Goal: Information Seeking & Learning: Learn about a topic

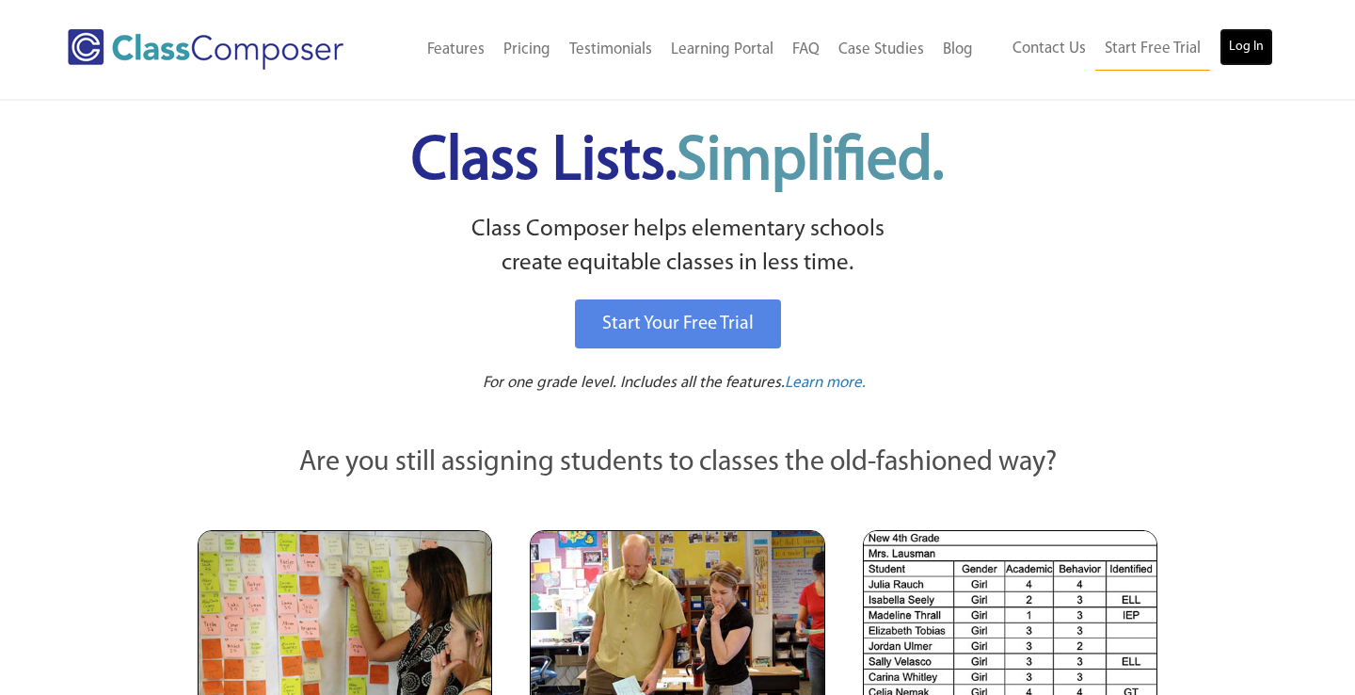
click at [1231, 52] on link "Log In" at bounding box center [1247, 47] width 54 height 38
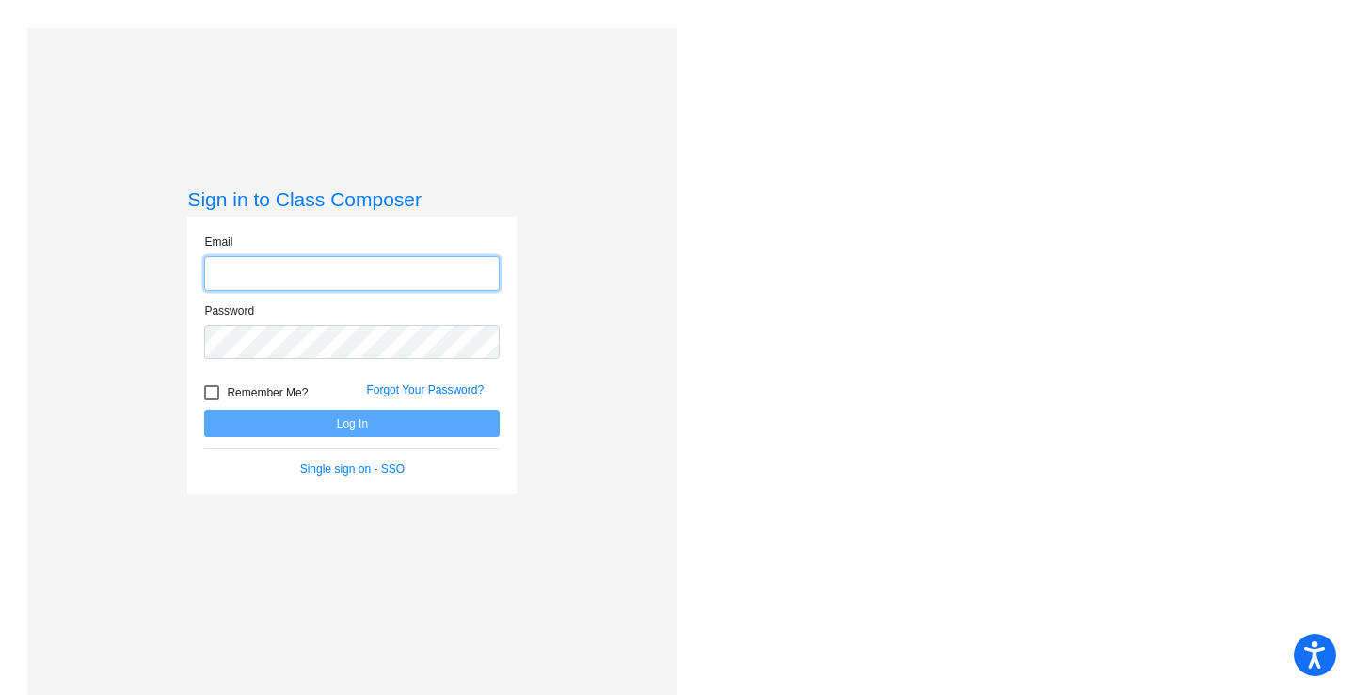
type input "[EMAIL_ADDRESS][DOMAIN_NAME]"
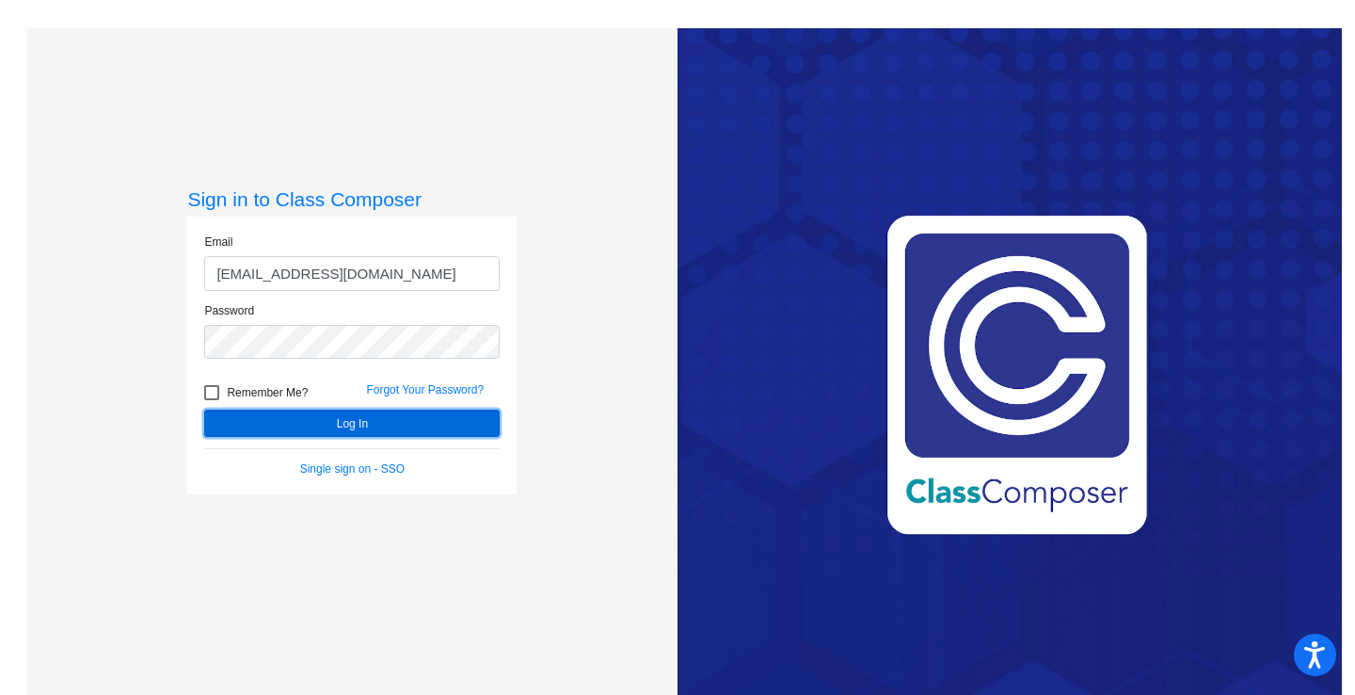
click at [367, 421] on button "Log In" at bounding box center [352, 422] width 296 height 27
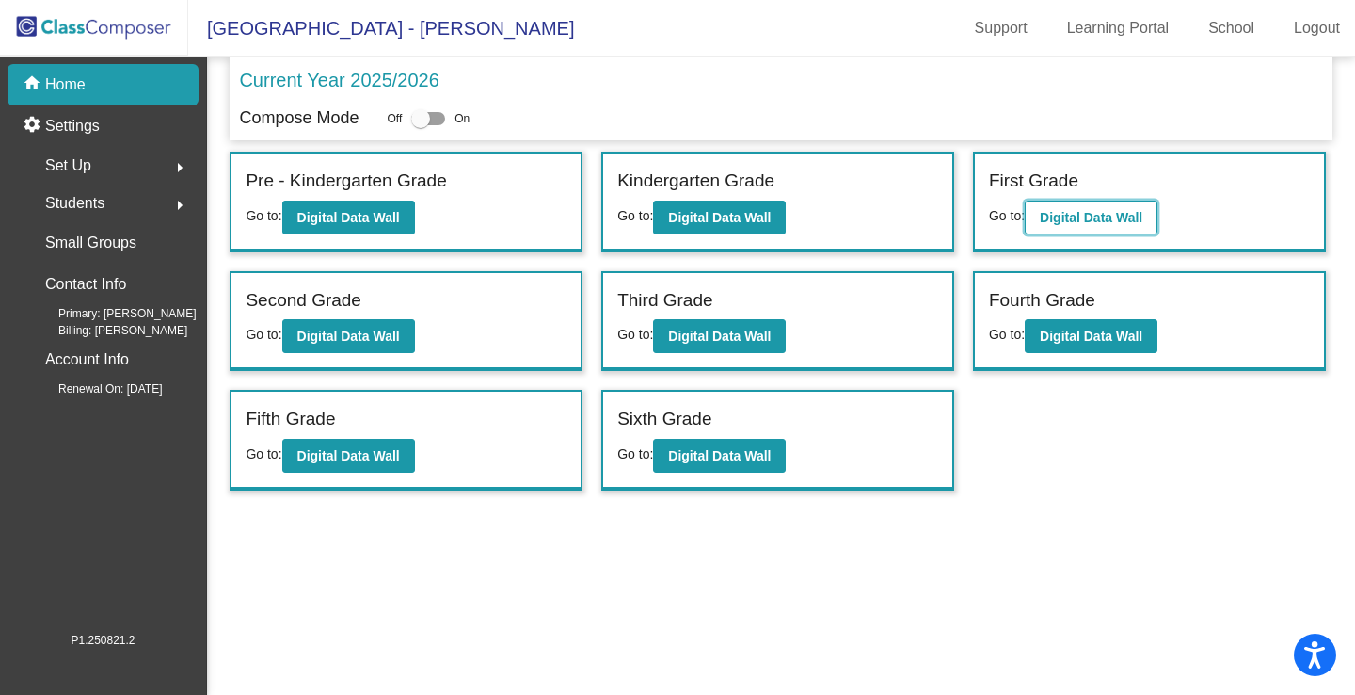
click at [1132, 229] on button "Digital Data Wall" at bounding box center [1091, 217] width 133 height 34
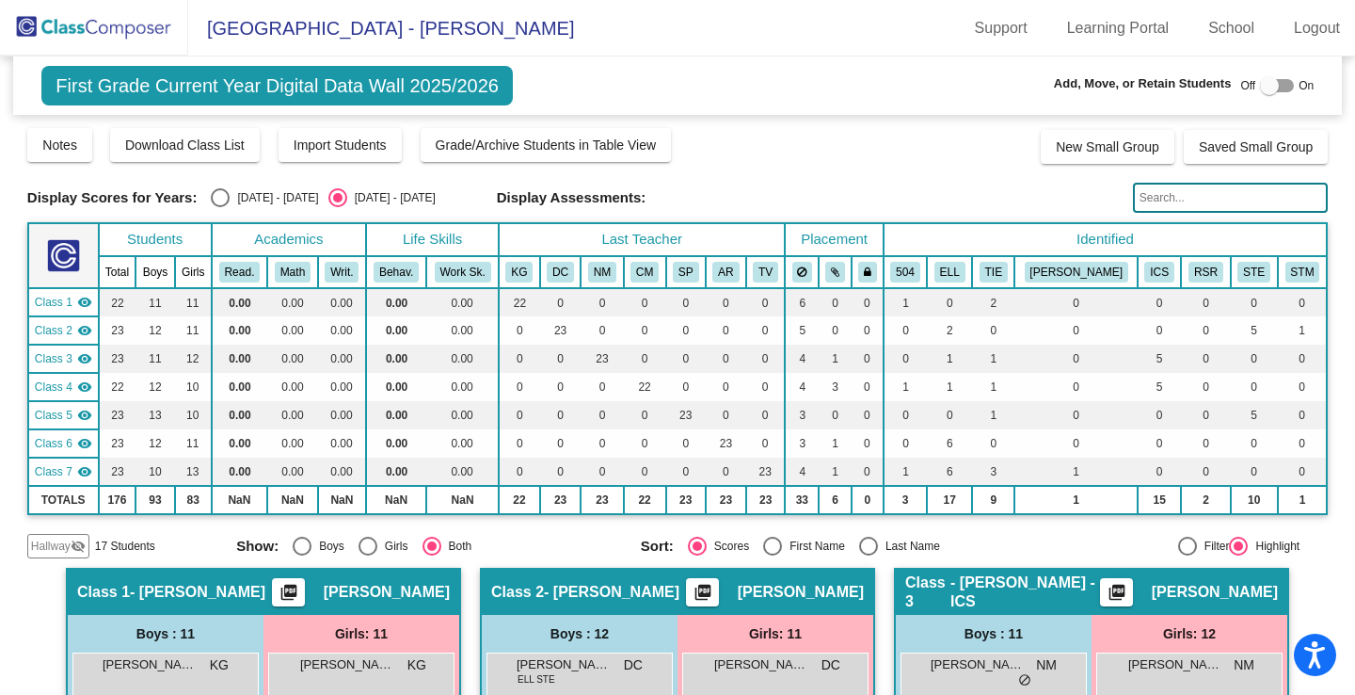
click at [1354, 586] on mat-sidenav-content "First Grade Current Year Digital Data Wall 2025/2026 Add, Move, or Retain Stude…" at bounding box center [677, 375] width 1355 height 638
click at [217, 200] on div "Select an option" at bounding box center [220, 197] width 19 height 19
click at [219, 207] on input "[DATE] - [DATE]" at bounding box center [219, 207] width 1 height 1
radio input "true"
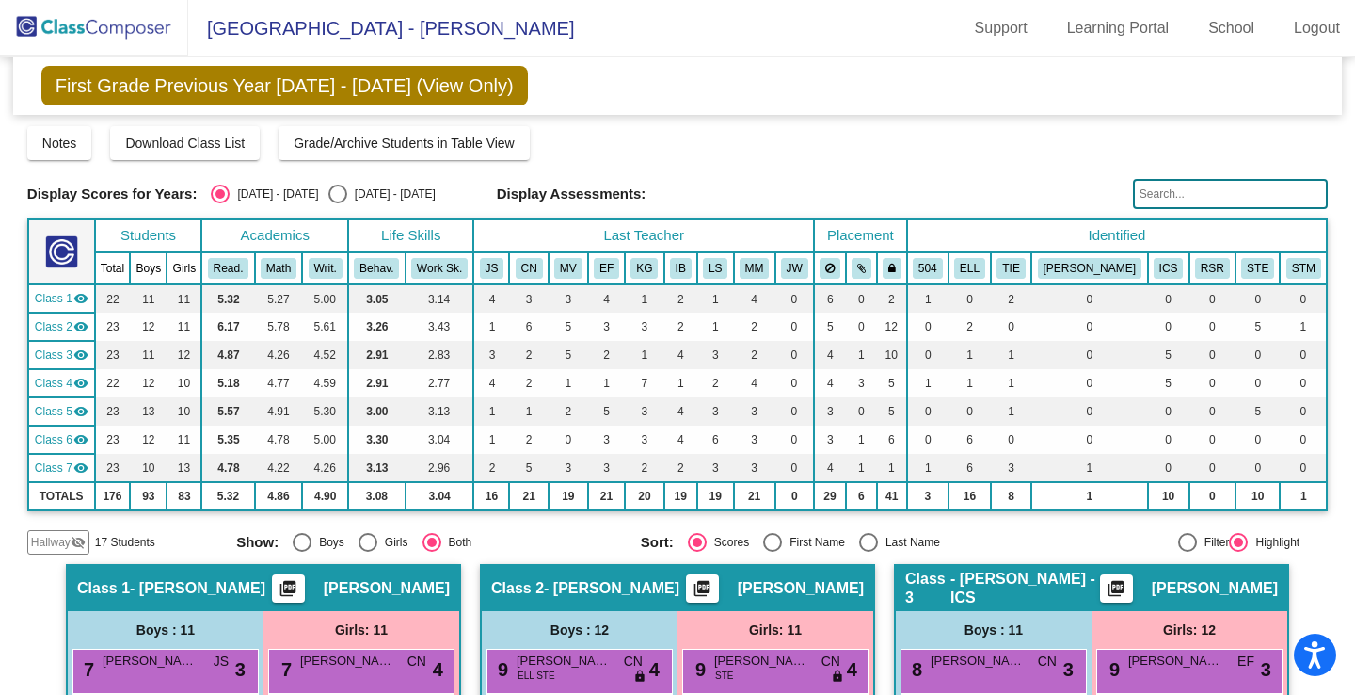
click at [337, 203] on input "[DATE] - [DATE]" at bounding box center [337, 203] width 1 height 1
radio input "true"
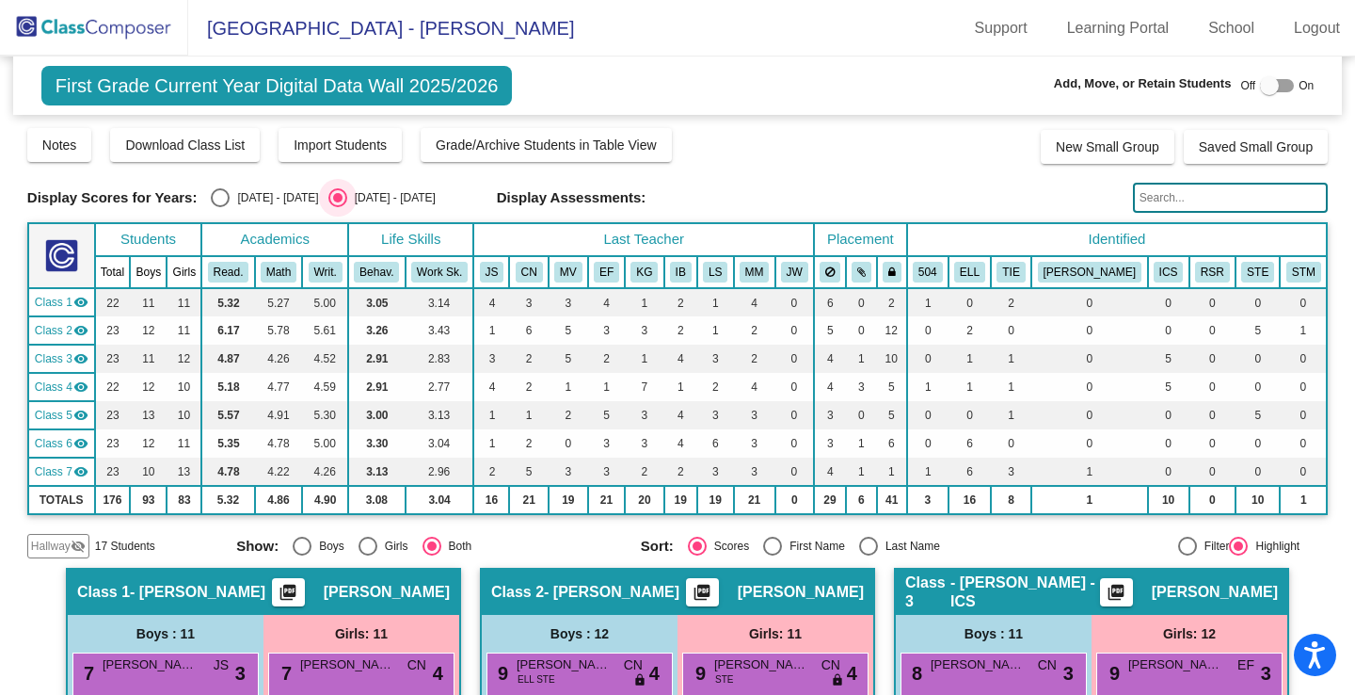
click at [569, 543] on mat-radio-group "Show: Boys Girls Both" at bounding box center [431, 545] width 391 height 19
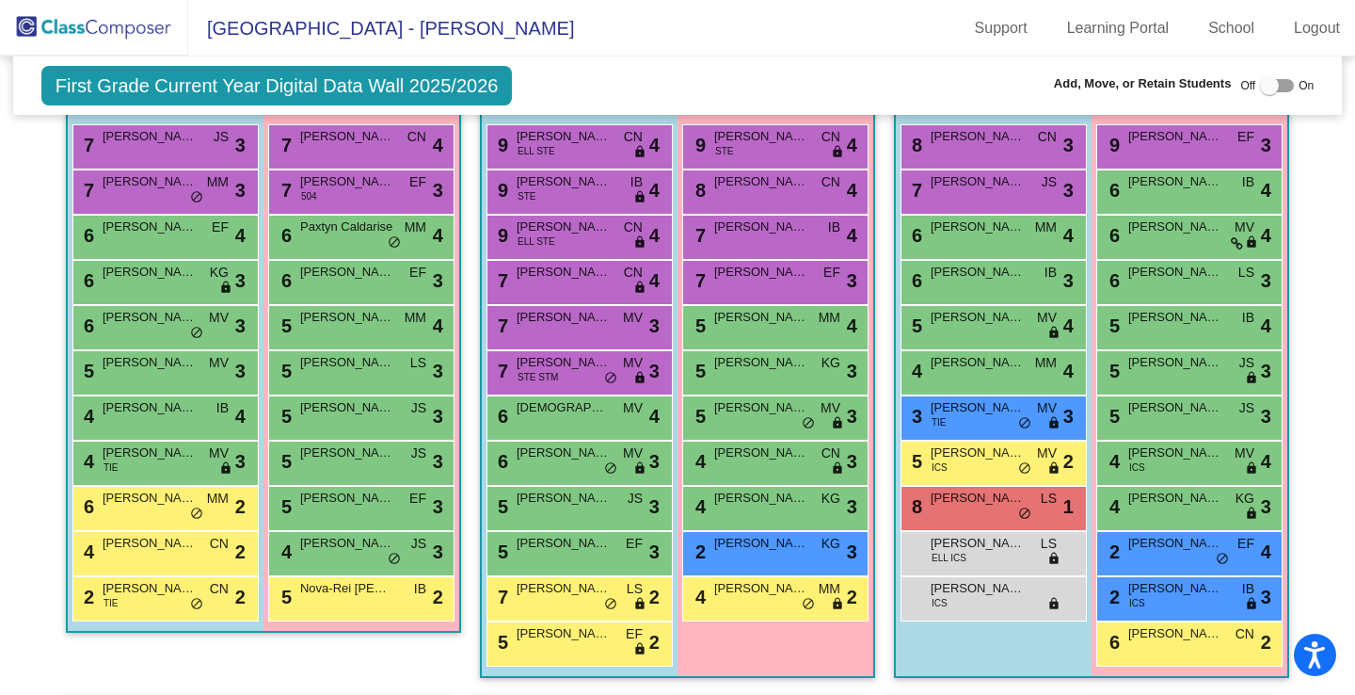
scroll to position [527, 0]
click at [779, 419] on div "5 [PERSON_NAME] [PERSON_NAME] lock do_not_disturb_alt 3" at bounding box center [775, 416] width 180 height 39
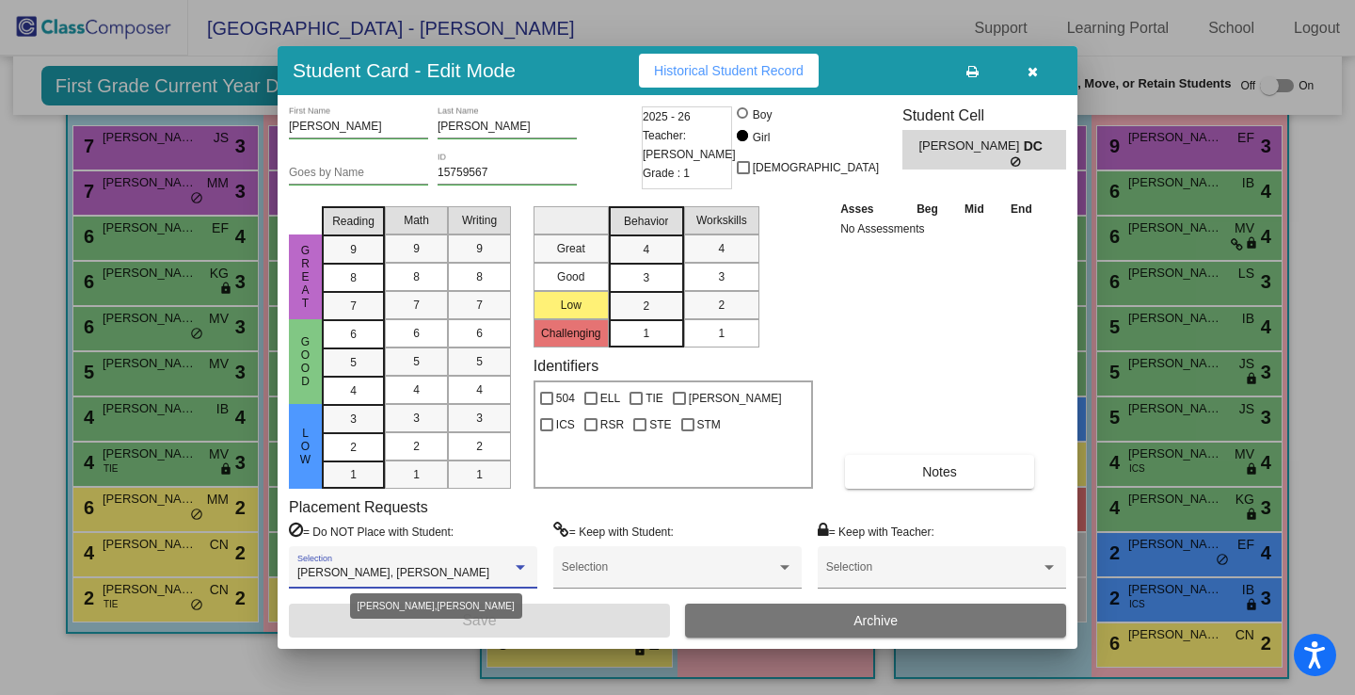
click at [519, 568] on div at bounding box center [520, 567] width 9 height 5
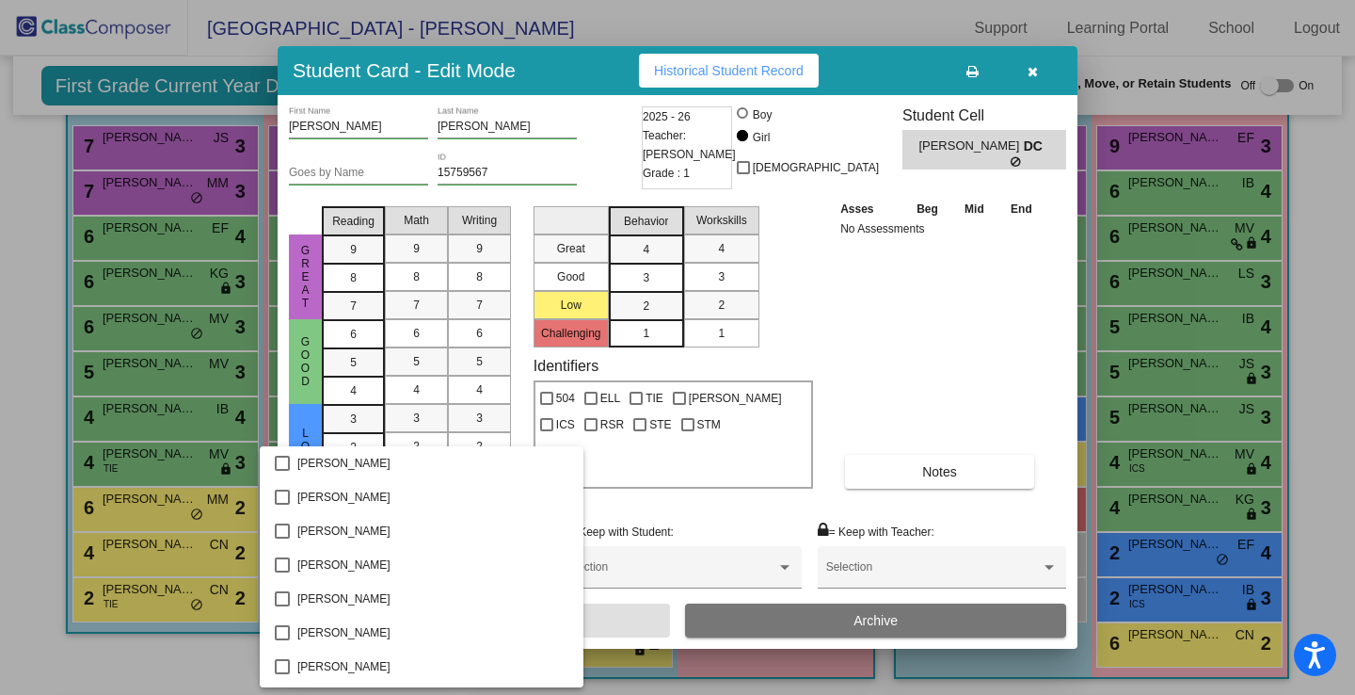
scroll to position [195, 0]
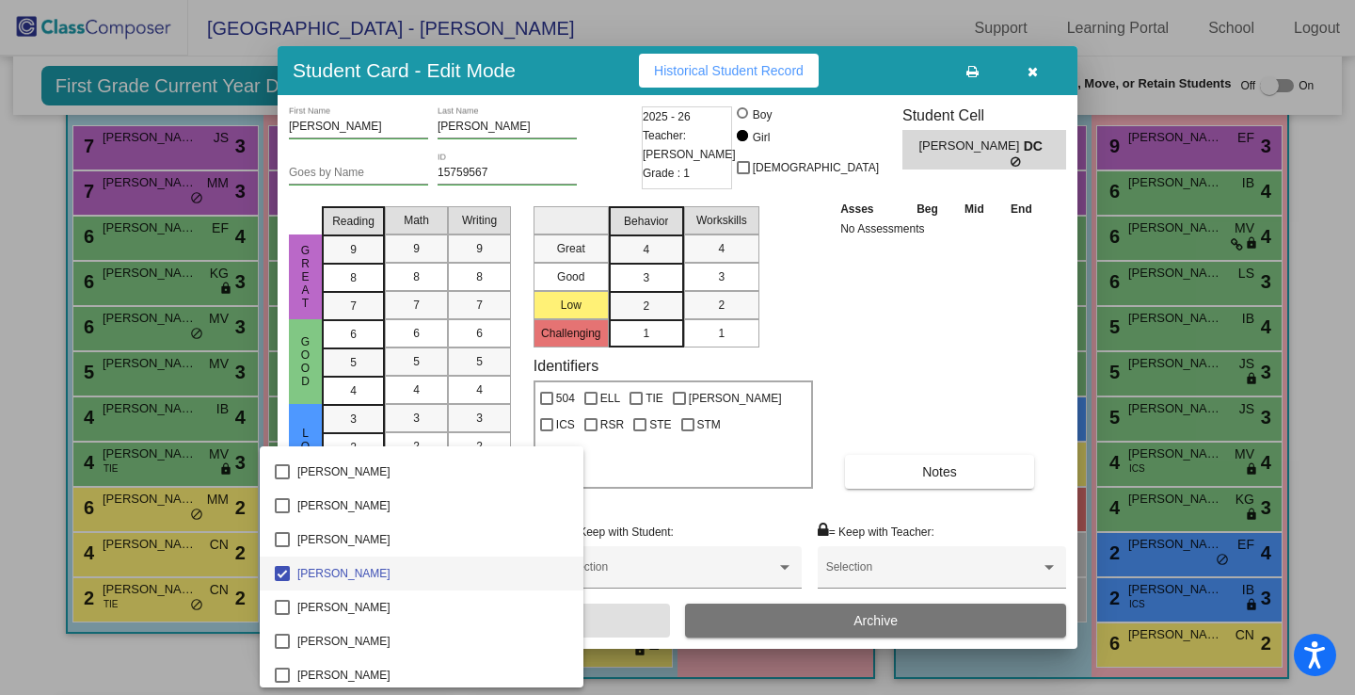
click at [1053, 79] on div at bounding box center [677, 347] width 1355 height 695
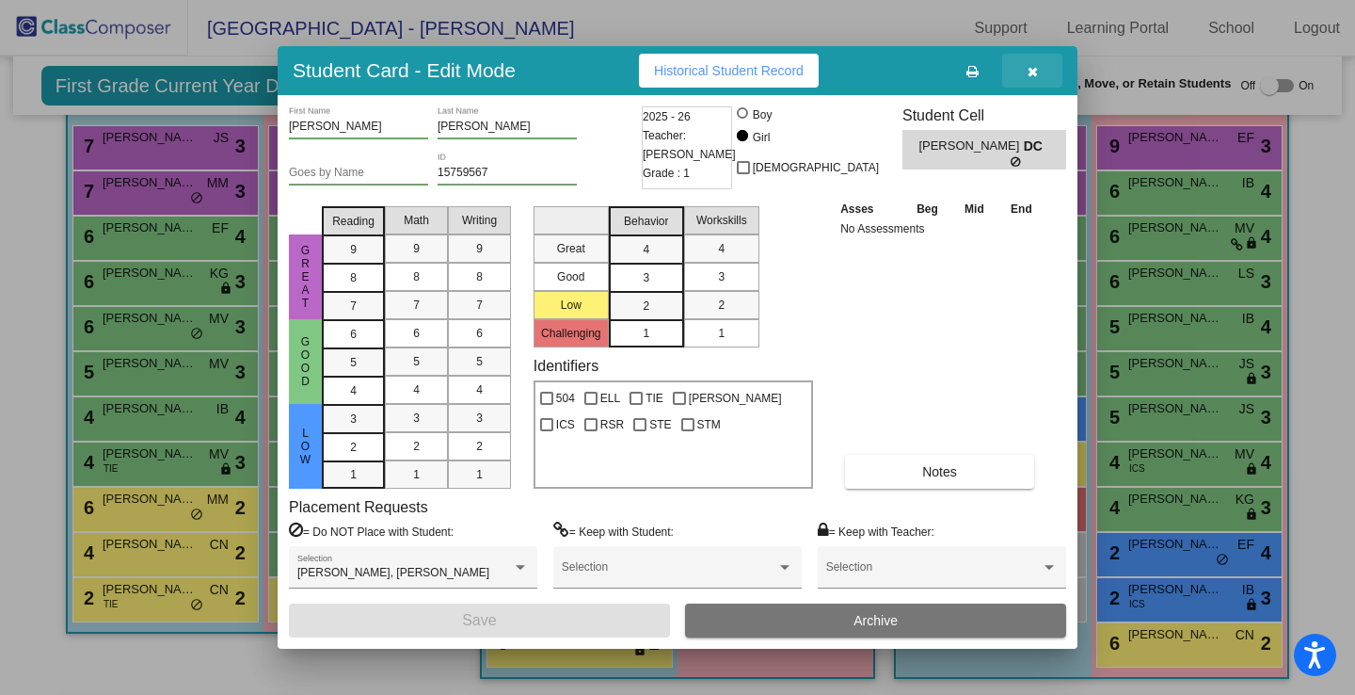
click at [1038, 72] on button "button" at bounding box center [1032, 71] width 60 height 34
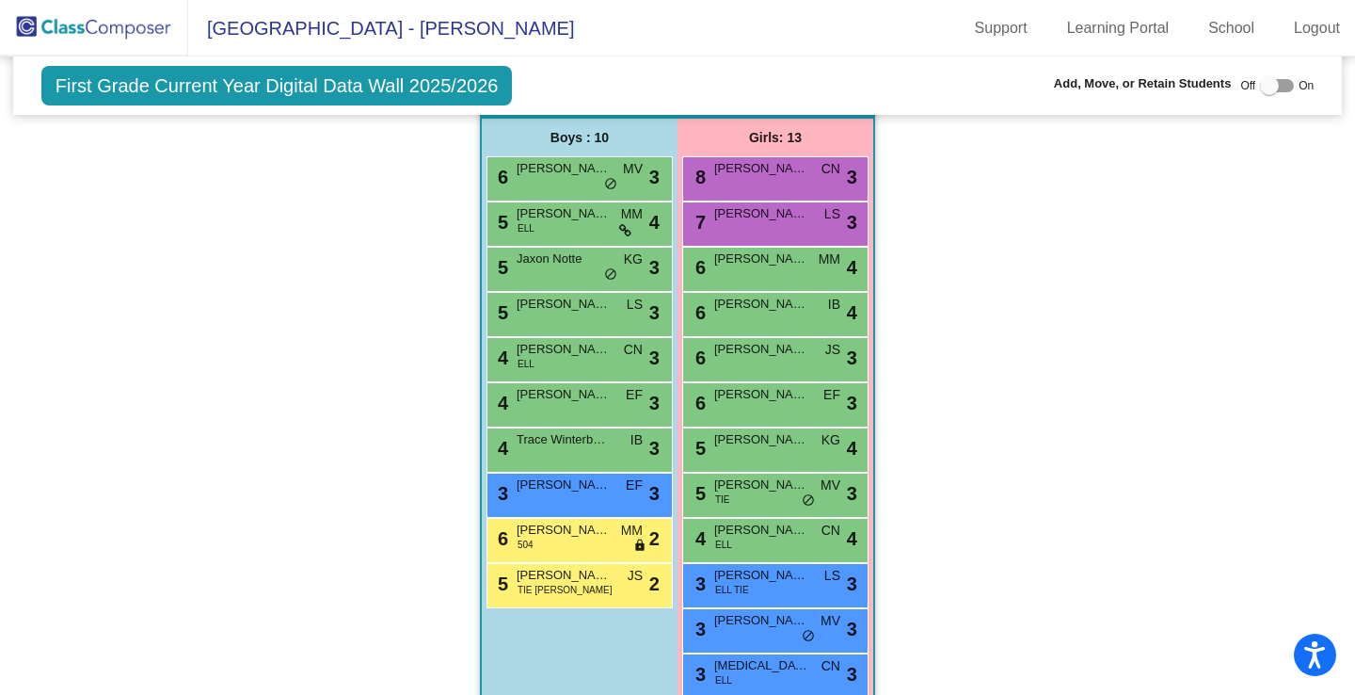
scroll to position [1296, 0]
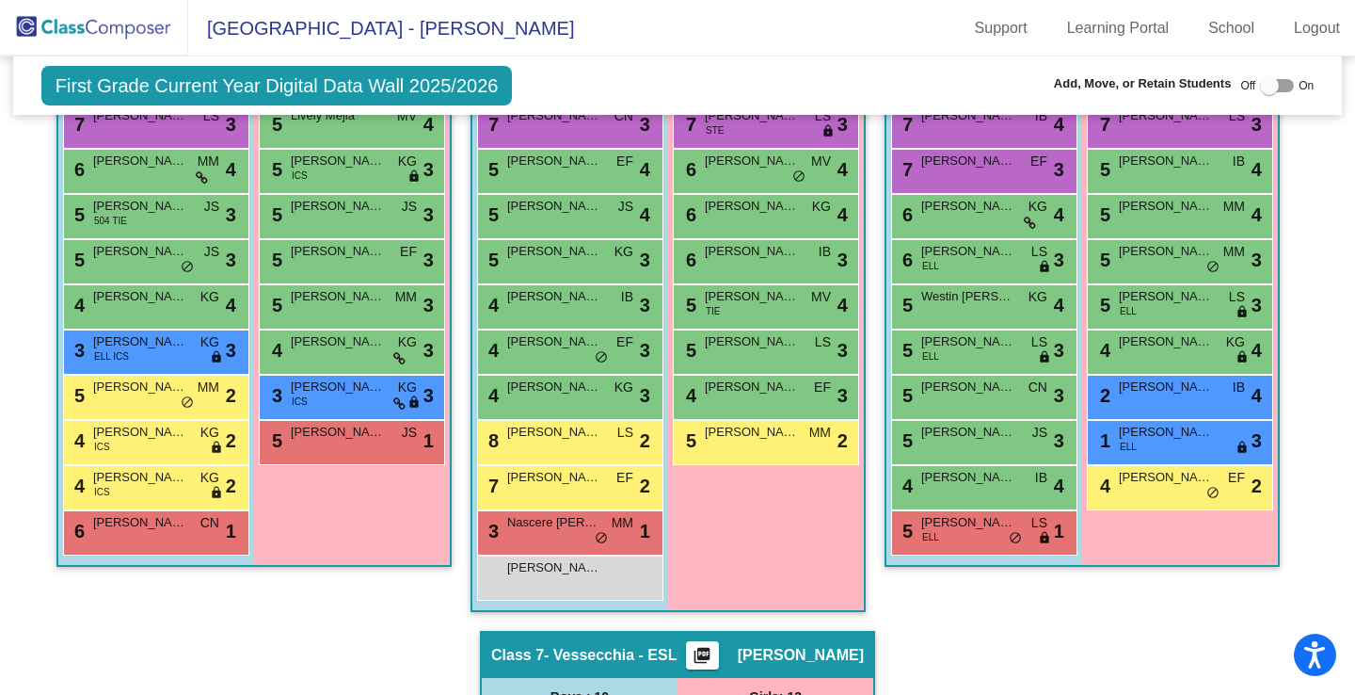
click at [1344, 151] on mat-sidenav-content "First Grade Current Year Digital Data Wall 2025/2026 Add, Move, or Retain Stude…" at bounding box center [677, 375] width 1355 height 638
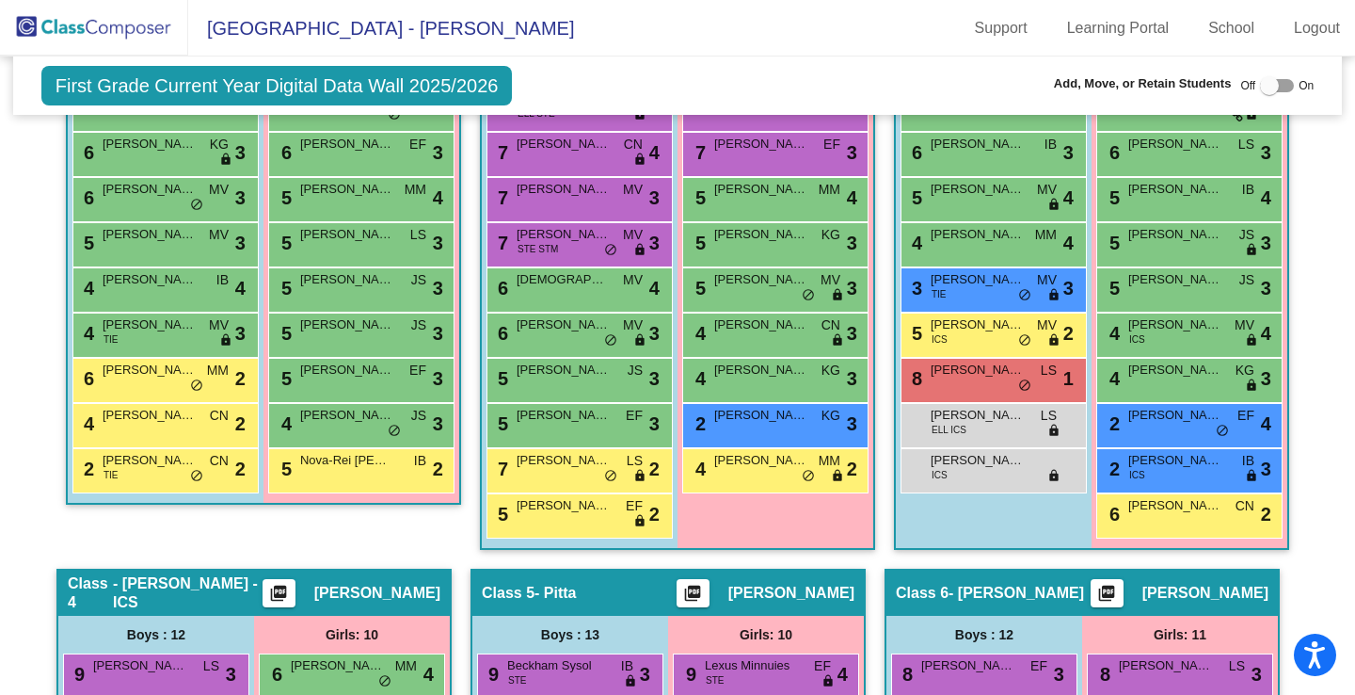
scroll to position [660, 0]
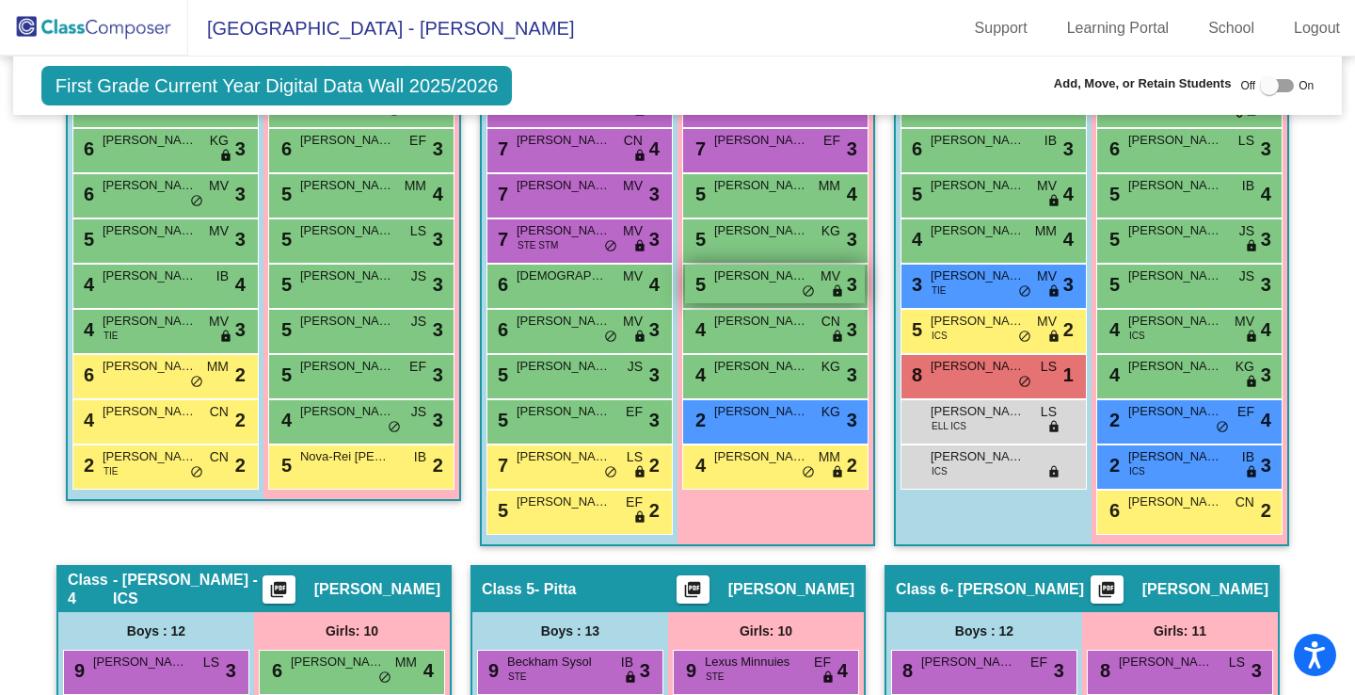
click at [752, 284] on span "[PERSON_NAME]" at bounding box center [761, 275] width 94 height 19
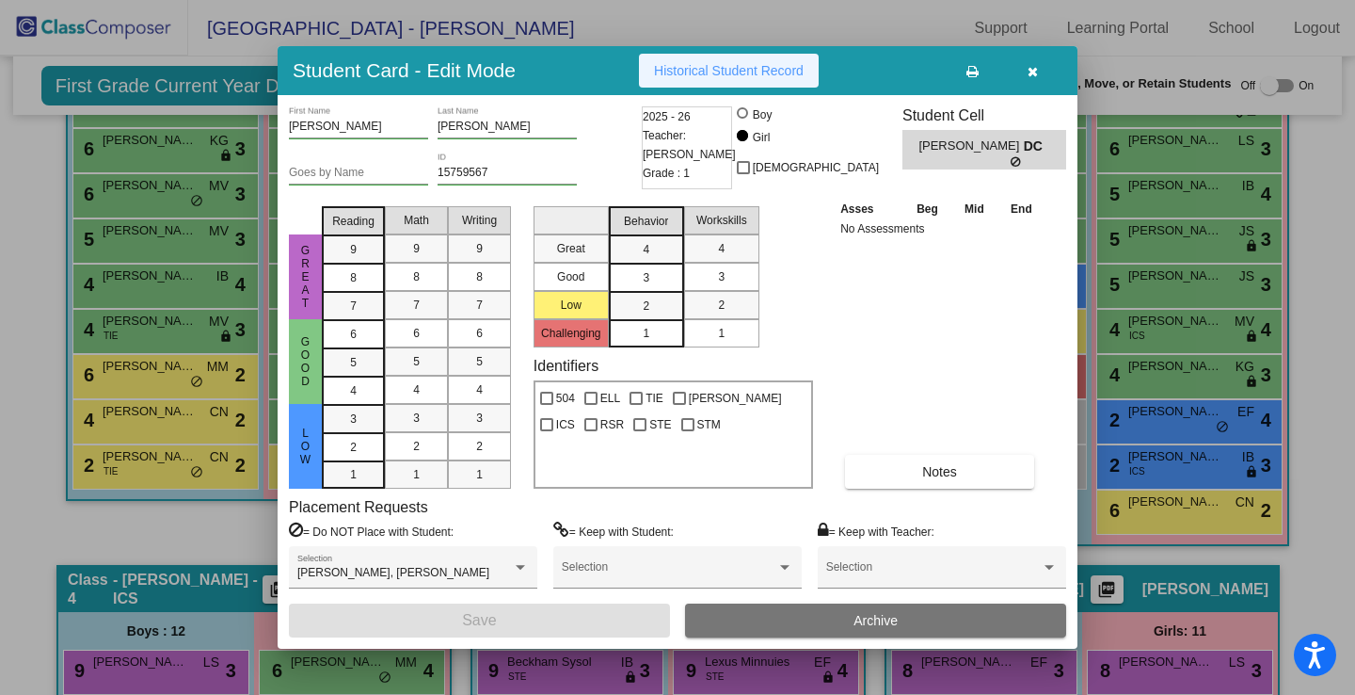
click at [756, 65] on span "Historical Student Record" at bounding box center [729, 70] width 150 height 15
click at [1042, 79] on button "button" at bounding box center [1032, 71] width 60 height 34
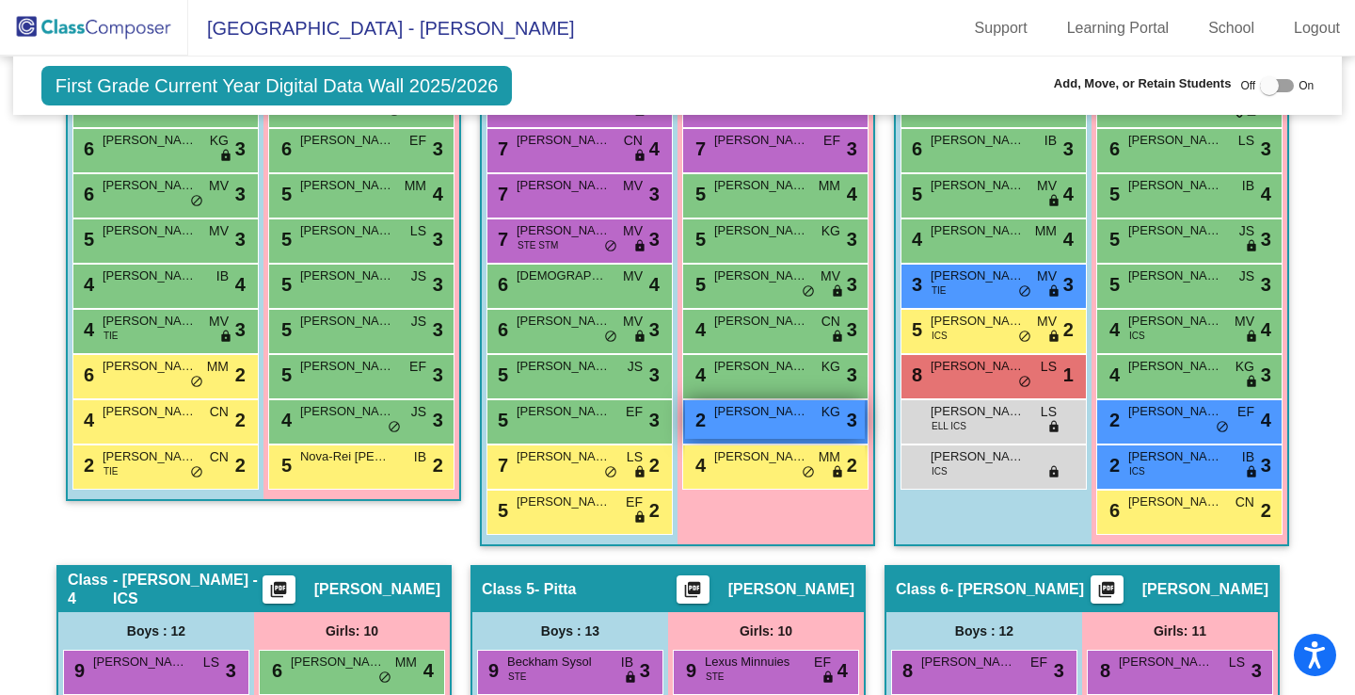
click at [756, 419] on span "[PERSON_NAME]" at bounding box center [761, 411] width 94 height 19
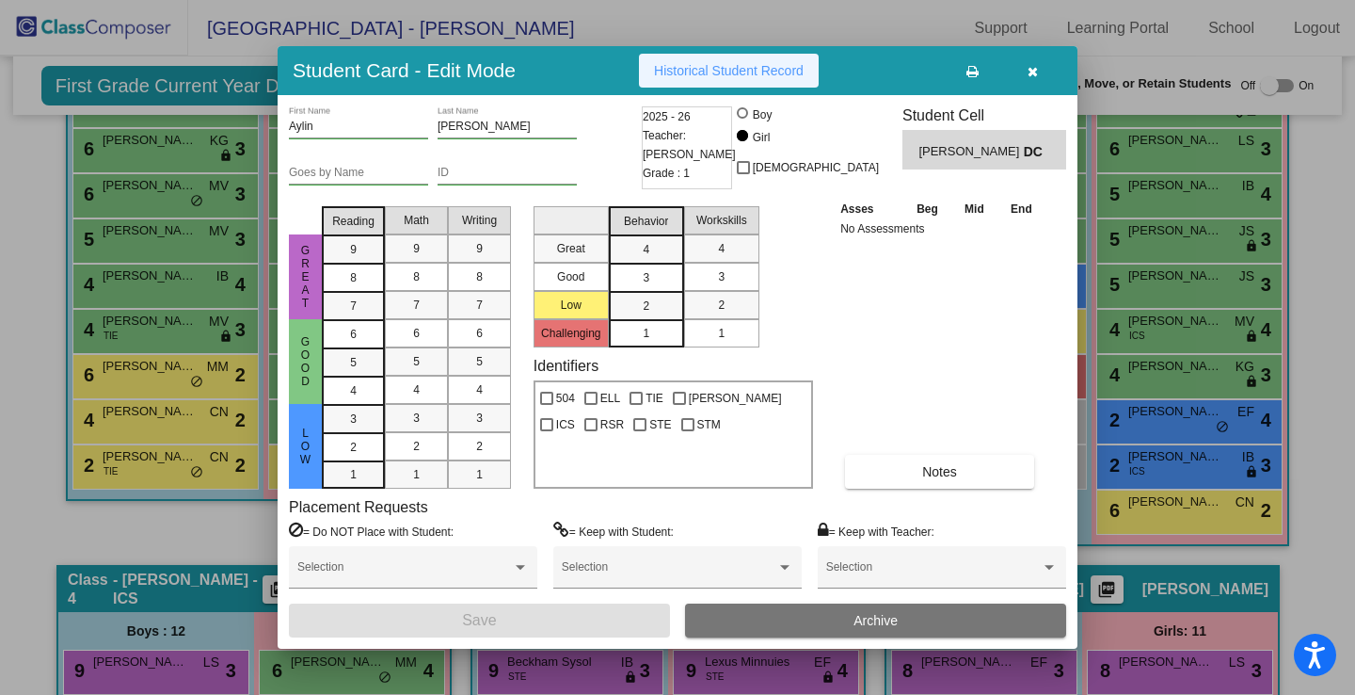
click at [756, 76] on span "Historical Student Record" at bounding box center [729, 70] width 150 height 15
click at [1037, 72] on icon "button" at bounding box center [1033, 71] width 10 height 13
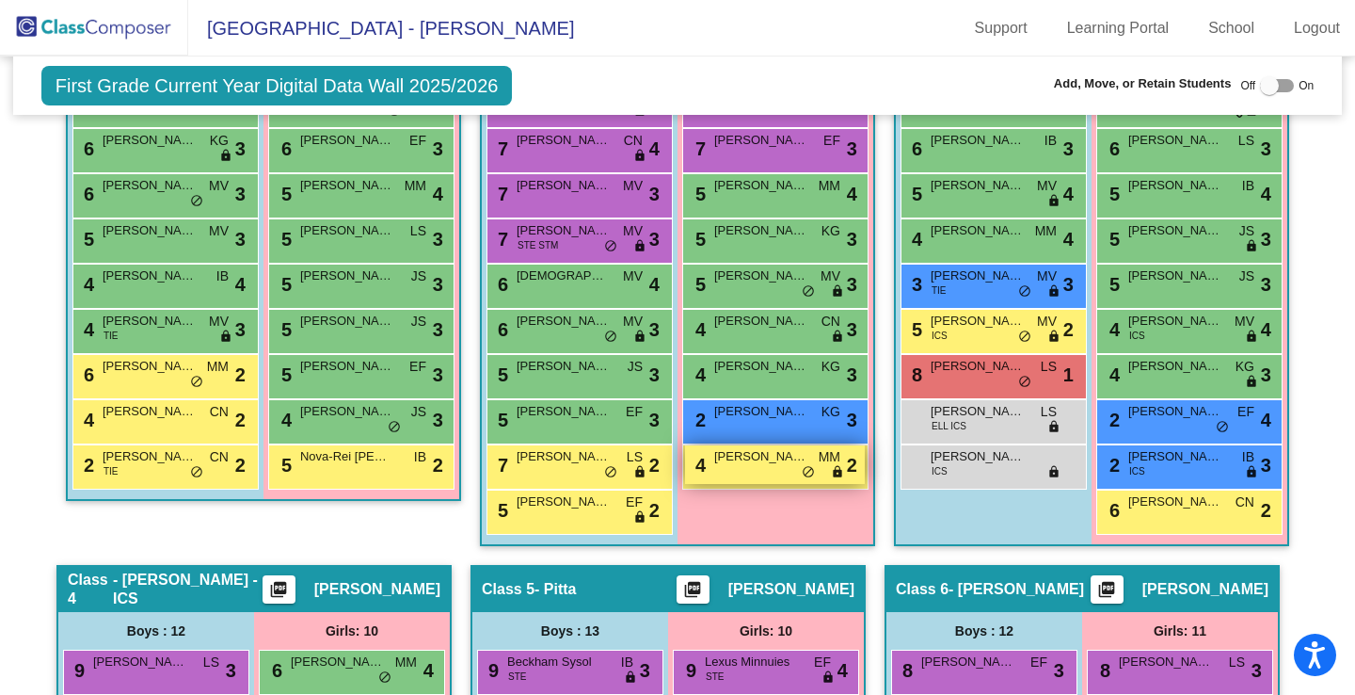
click at [765, 465] on span "[PERSON_NAME]" at bounding box center [761, 456] width 94 height 19
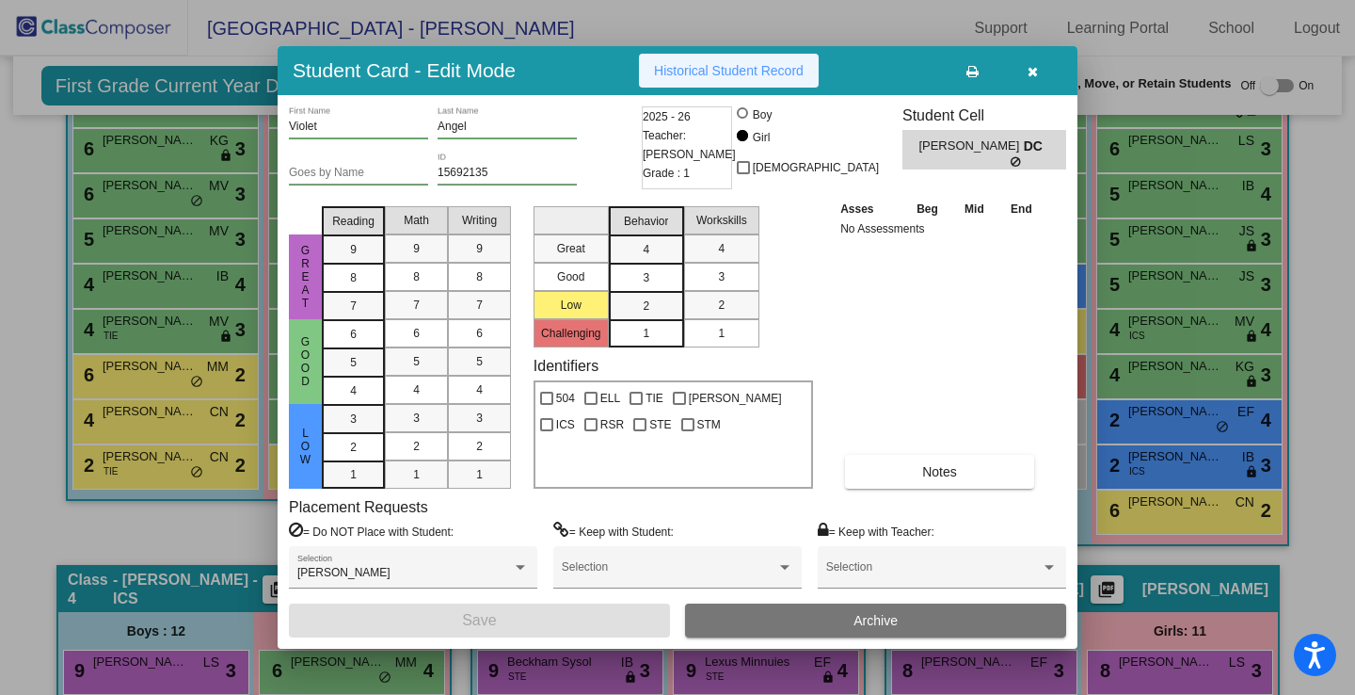
click at [734, 72] on span "Historical Student Record" at bounding box center [729, 70] width 150 height 15
click at [1031, 70] on icon "button" at bounding box center [1033, 71] width 10 height 13
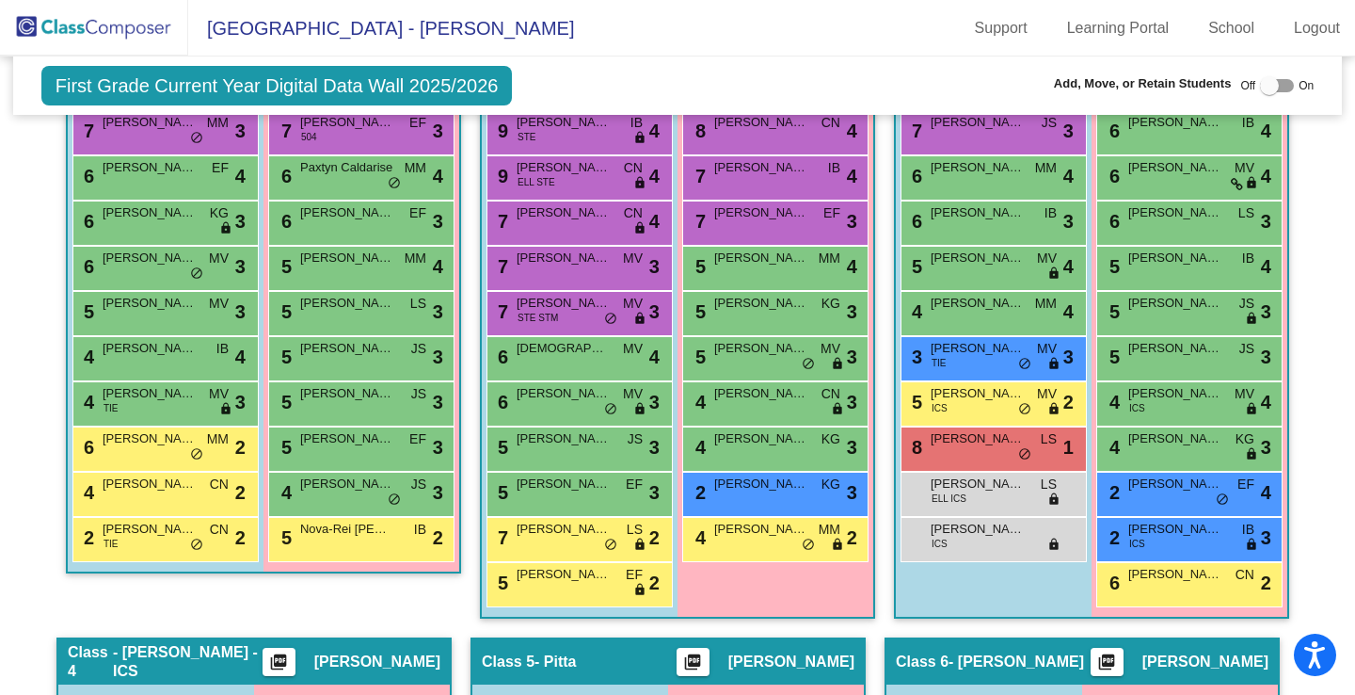
scroll to position [569, 0]
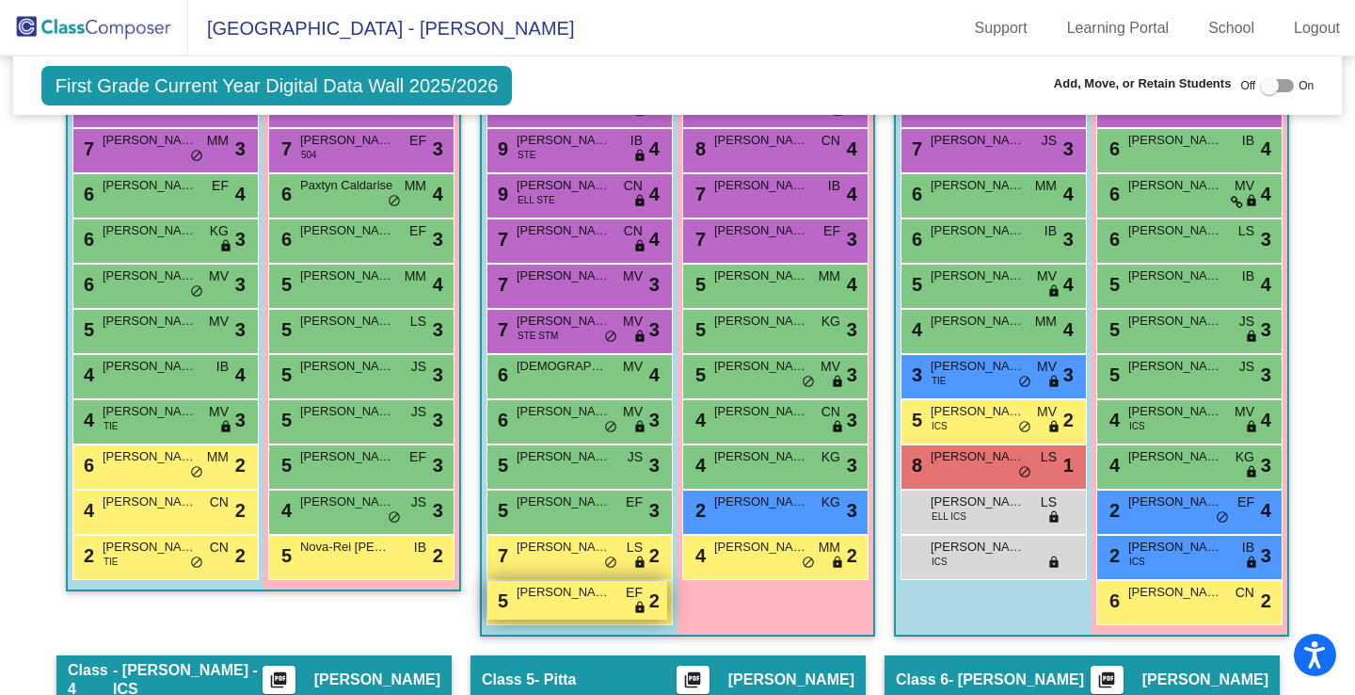
click at [554, 606] on div "5 [PERSON_NAME] EF lock do_not_disturb_alt 2" at bounding box center [577, 600] width 180 height 39
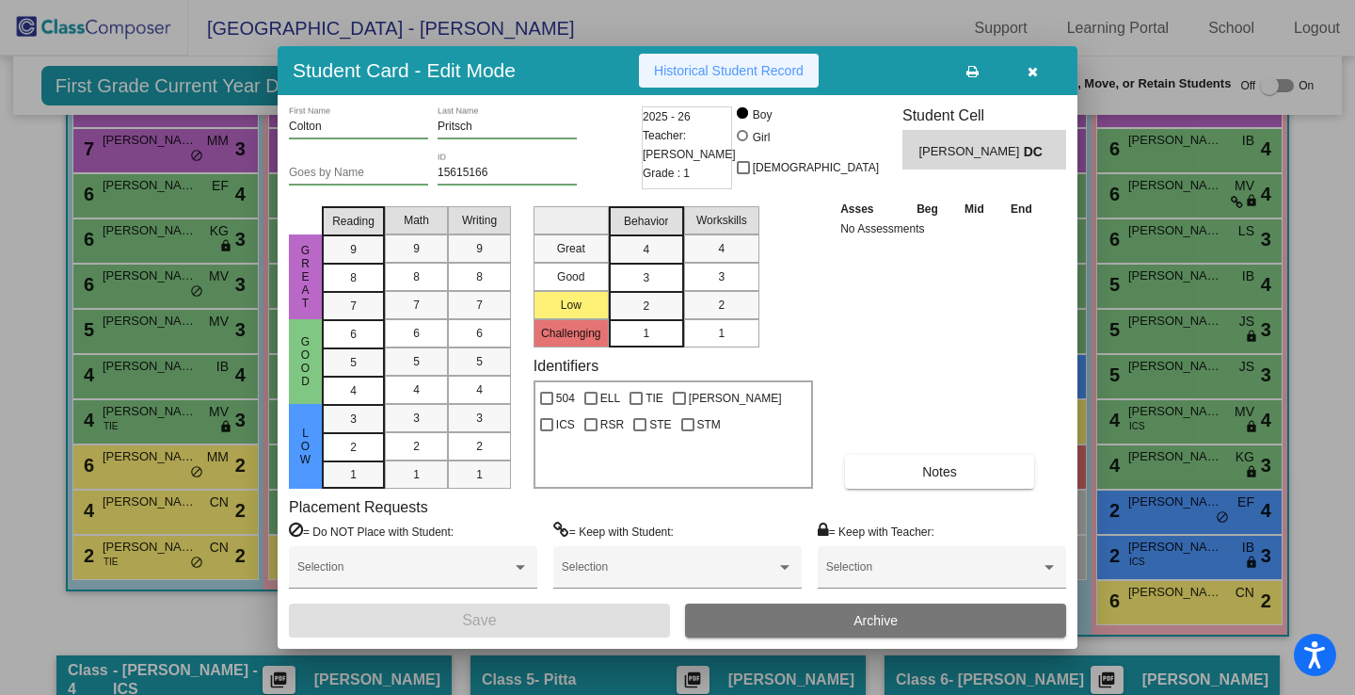
click at [727, 80] on button "Historical Student Record" at bounding box center [729, 71] width 180 height 34
click at [1031, 70] on icon "button" at bounding box center [1033, 71] width 10 height 13
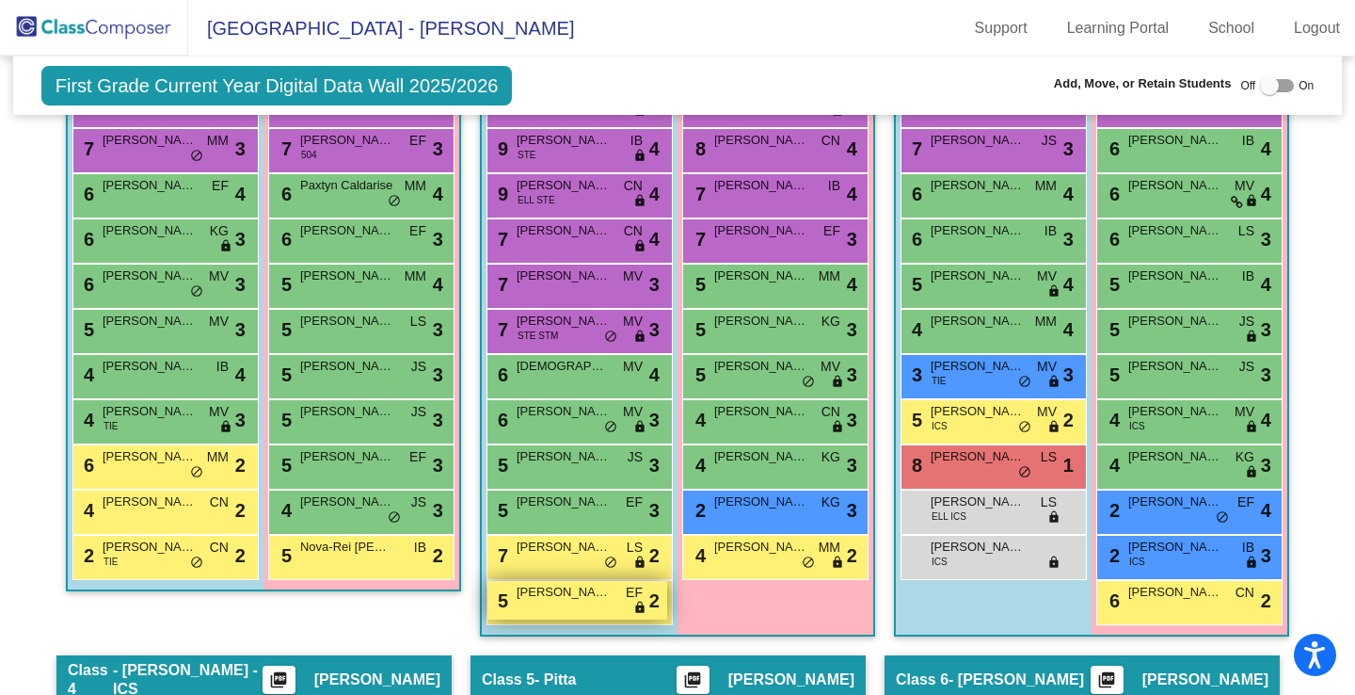
click at [577, 612] on div "5 [PERSON_NAME] EF lock do_not_disturb_alt 2" at bounding box center [577, 600] width 180 height 39
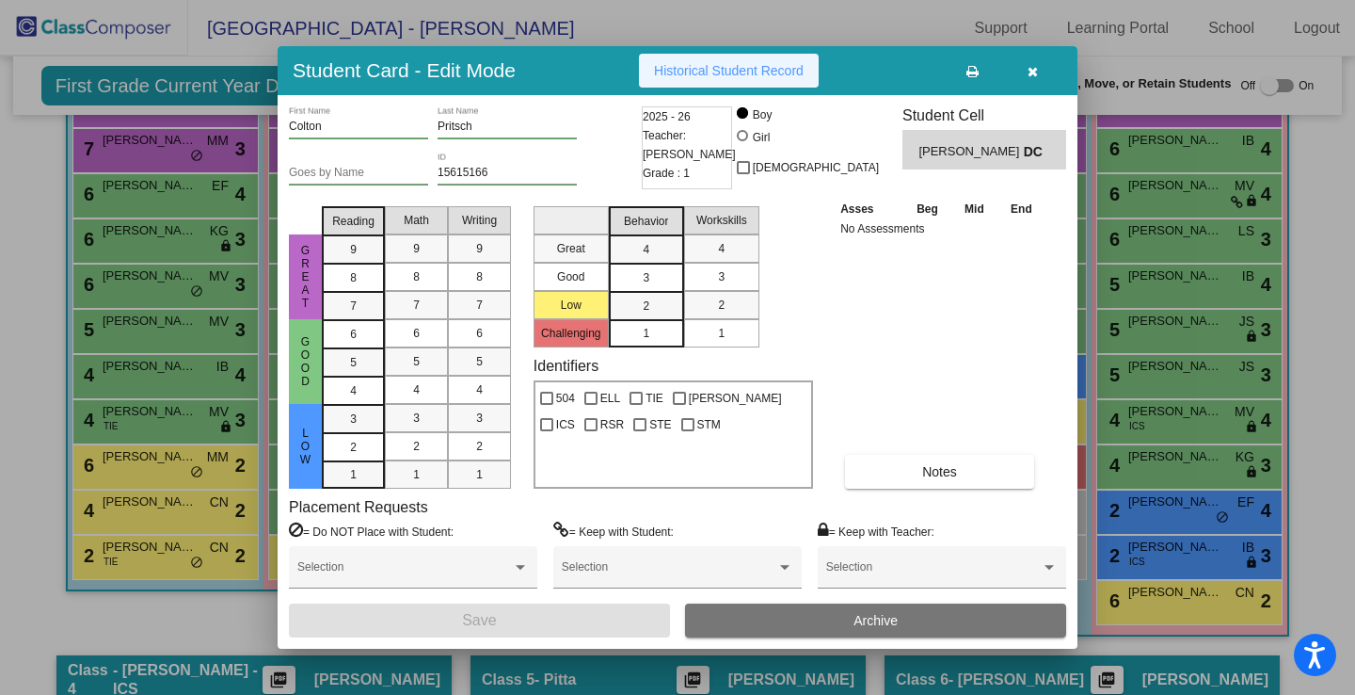
click at [781, 64] on span "Historical Student Record" at bounding box center [729, 70] width 150 height 15
click at [1031, 67] on icon "button" at bounding box center [1033, 71] width 10 height 13
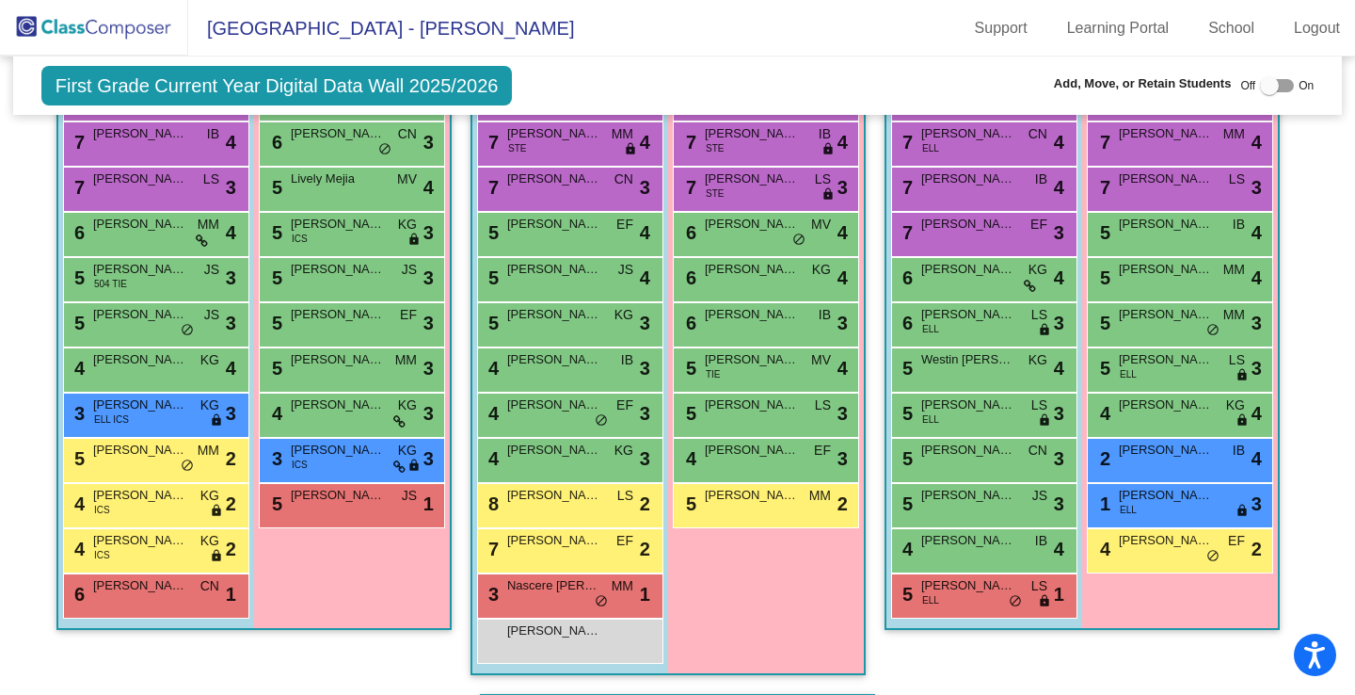
scroll to position [1237, 0]
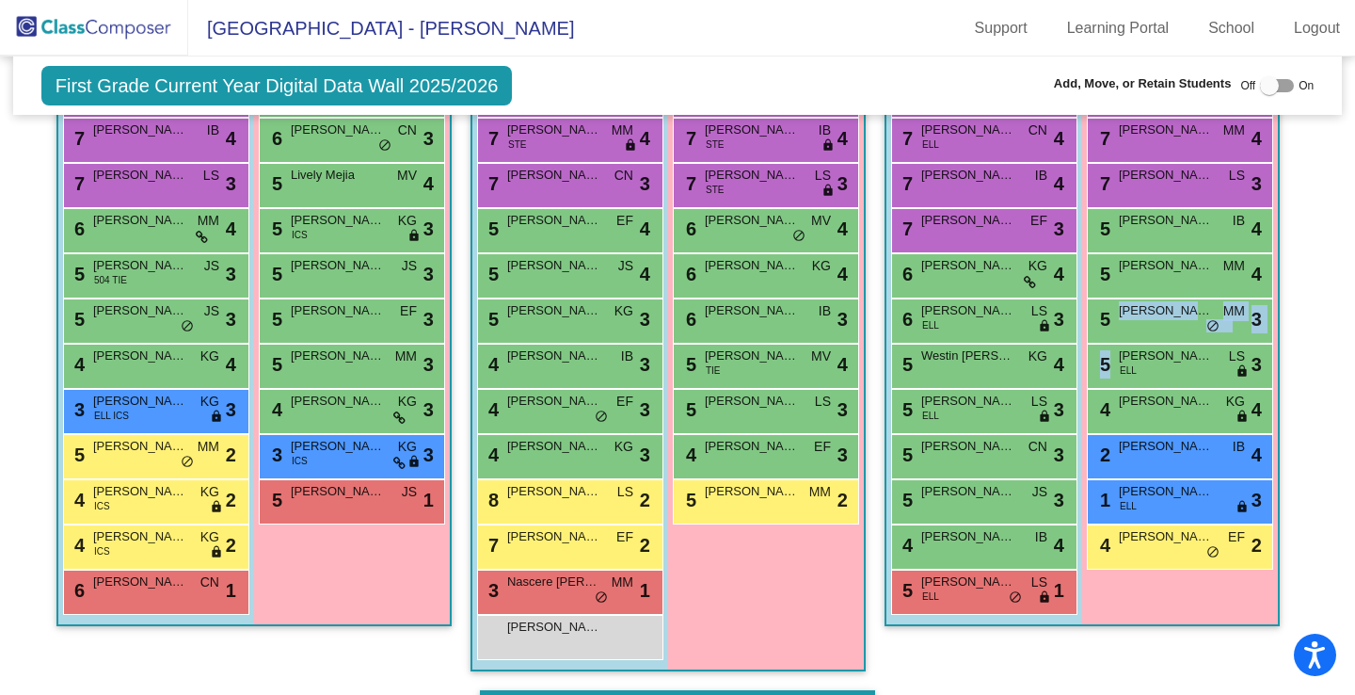
drag, startPoint x: 1342, startPoint y: 384, endPoint x: 1340, endPoint y: 320, distance: 64.0
click at [1340, 320] on mat-sidenav-content "First Grade Current Year Digital Data Wall 2025/2026 Add, Move, or Retain Stude…" at bounding box center [677, 375] width 1355 height 638
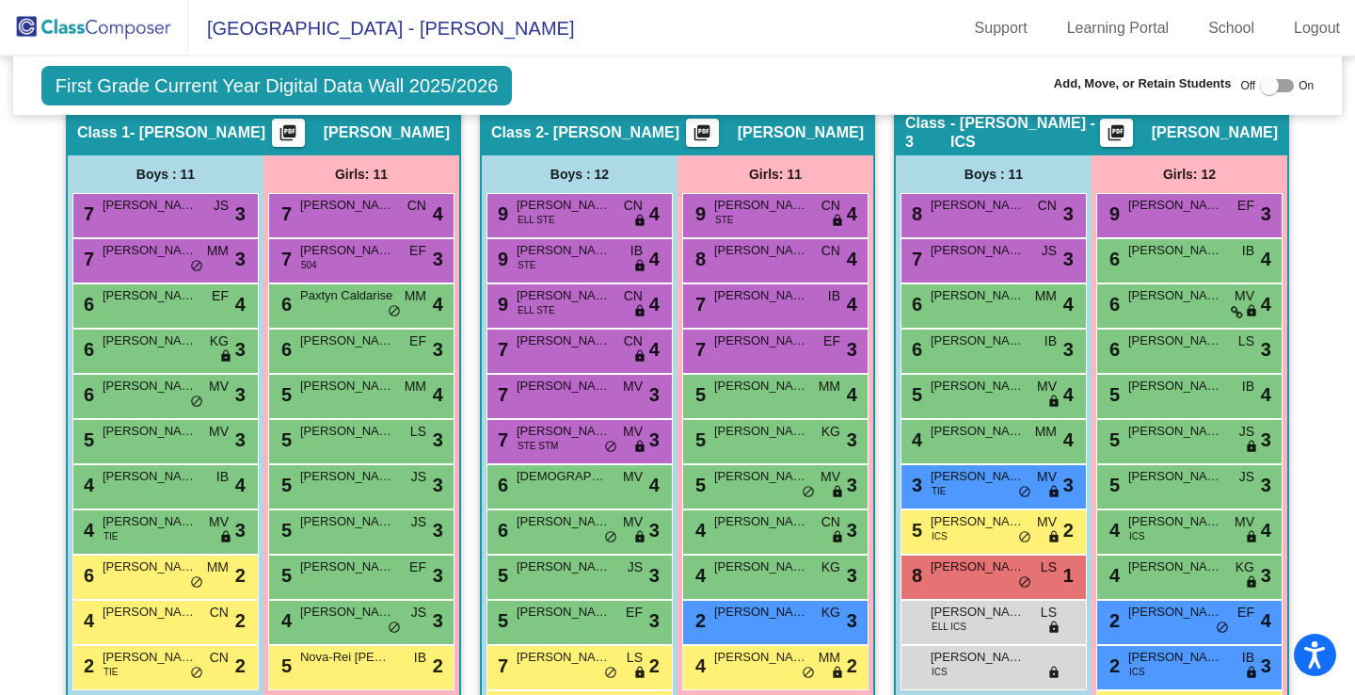
scroll to position [467, 0]
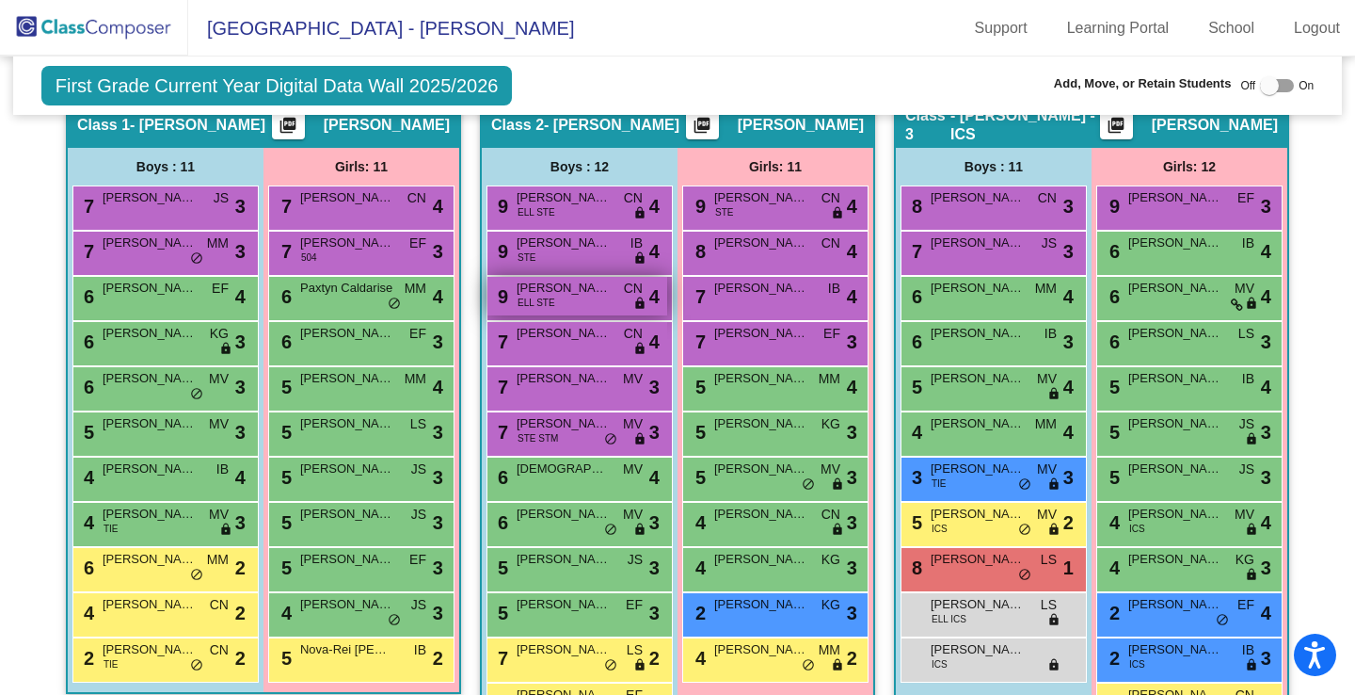
click at [540, 309] on span "ELL STE" at bounding box center [537, 303] width 38 height 14
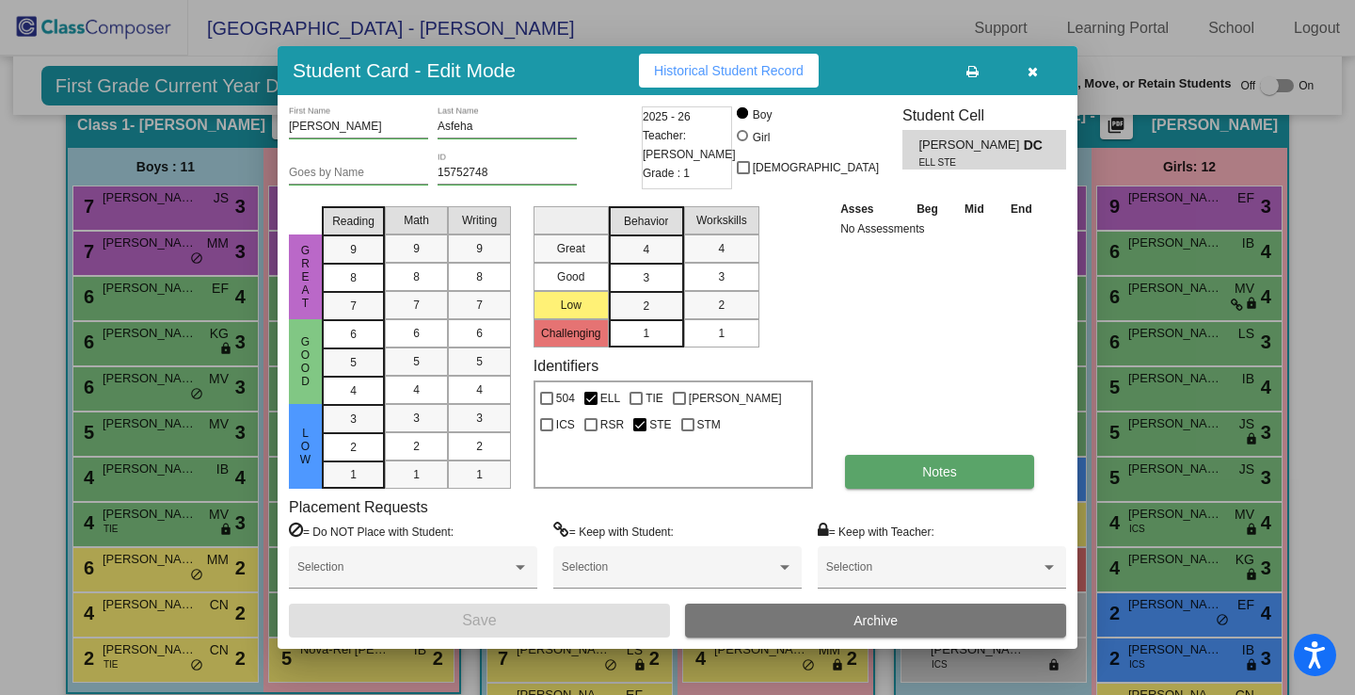
click at [950, 469] on span "Notes" at bounding box center [939, 471] width 35 height 15
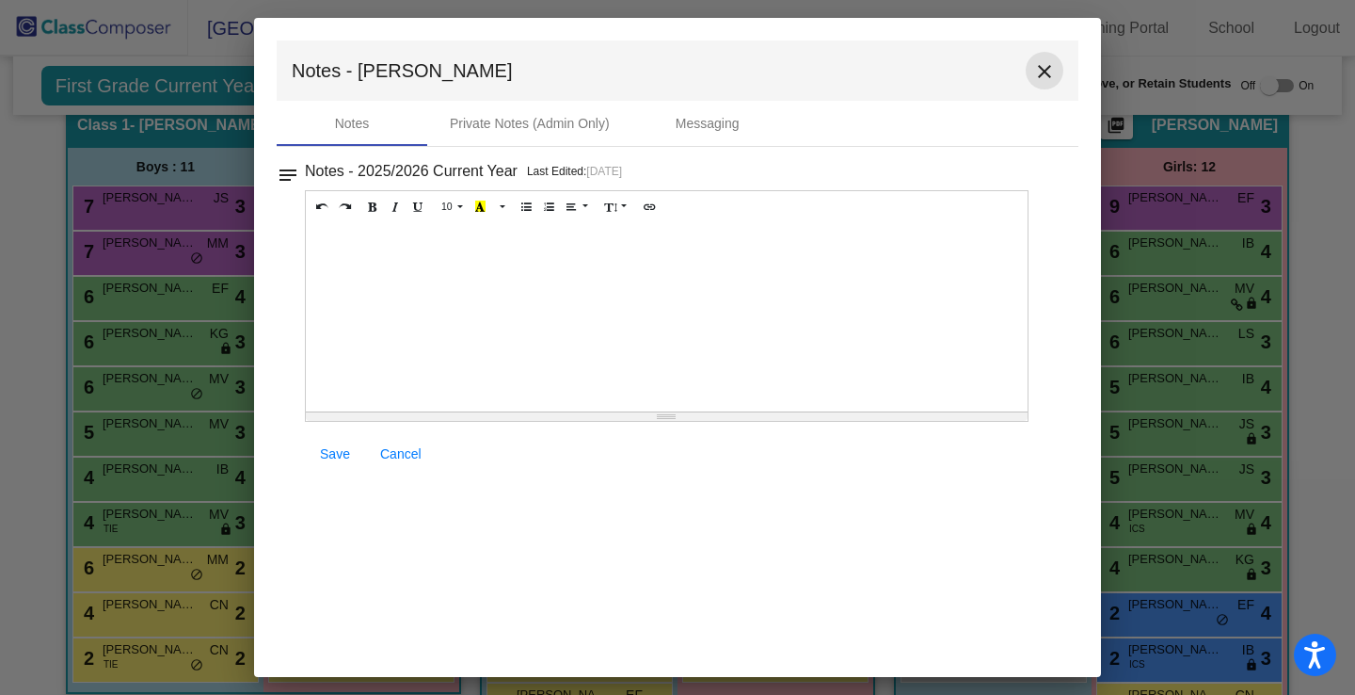
click at [1042, 71] on mat-icon "close" at bounding box center [1044, 71] width 23 height 23
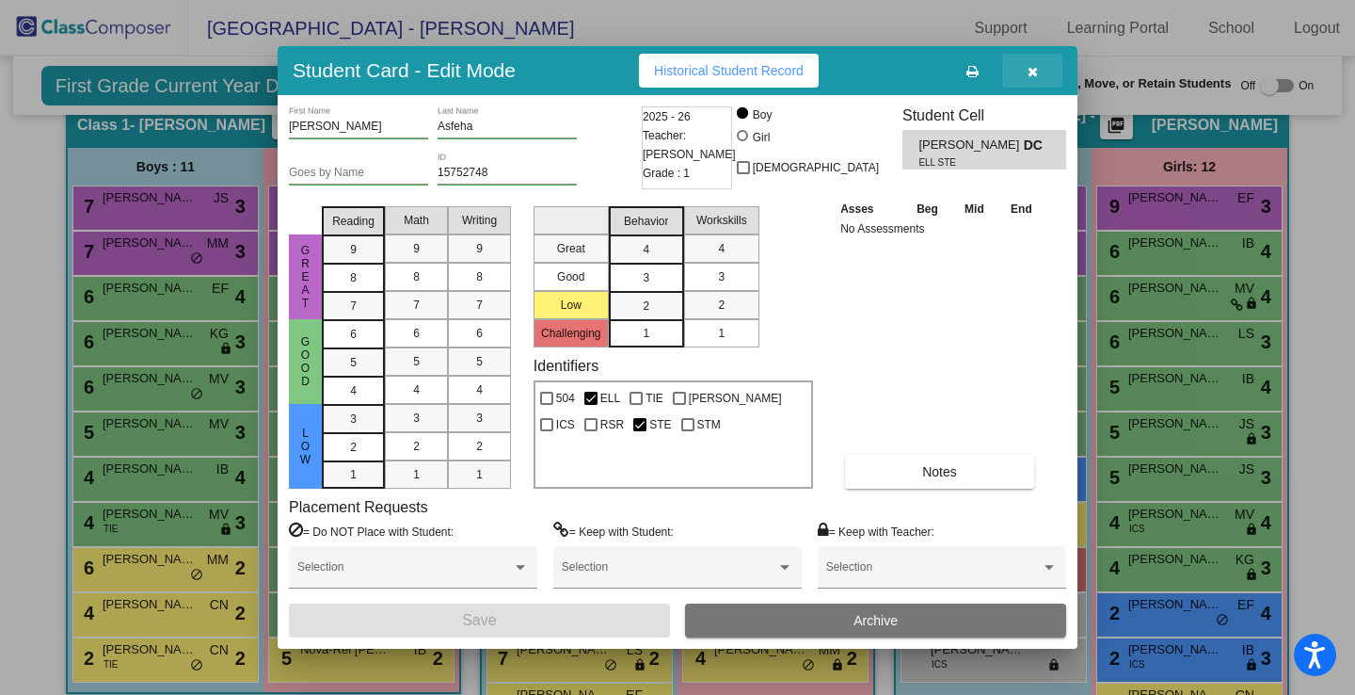
click at [1037, 72] on button "button" at bounding box center [1032, 71] width 60 height 34
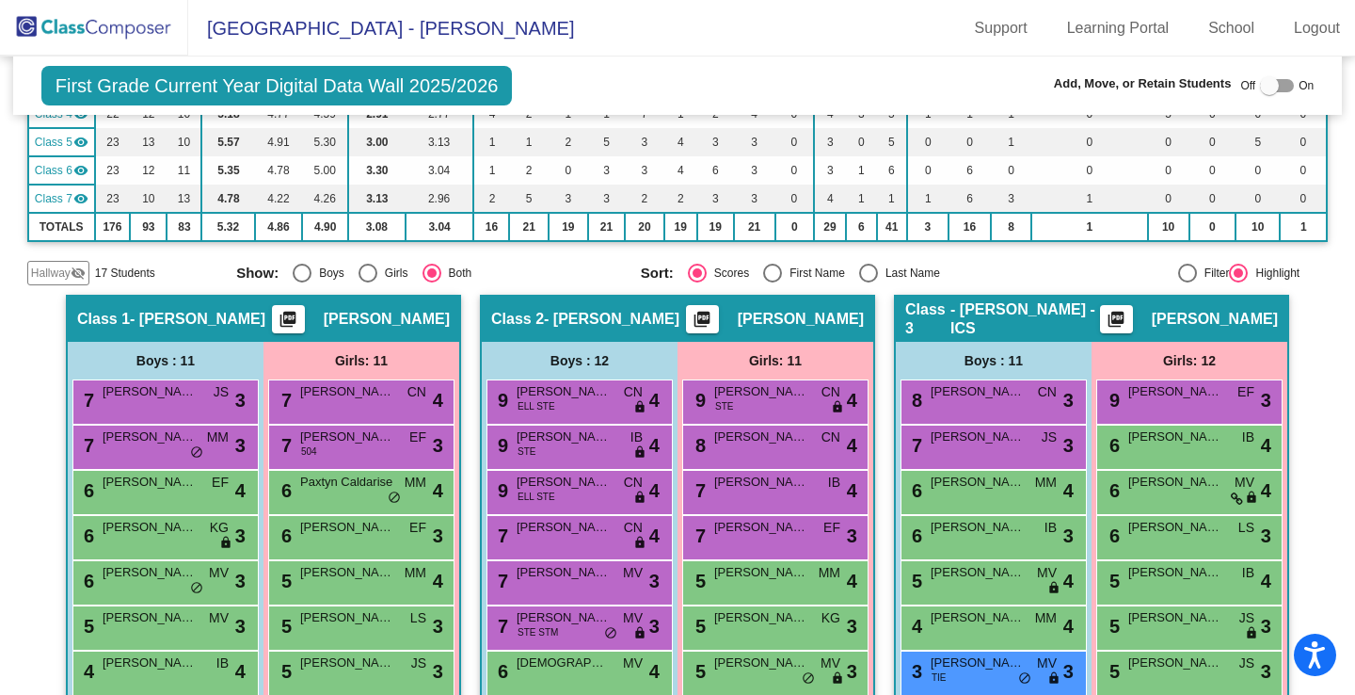
scroll to position [0, 0]
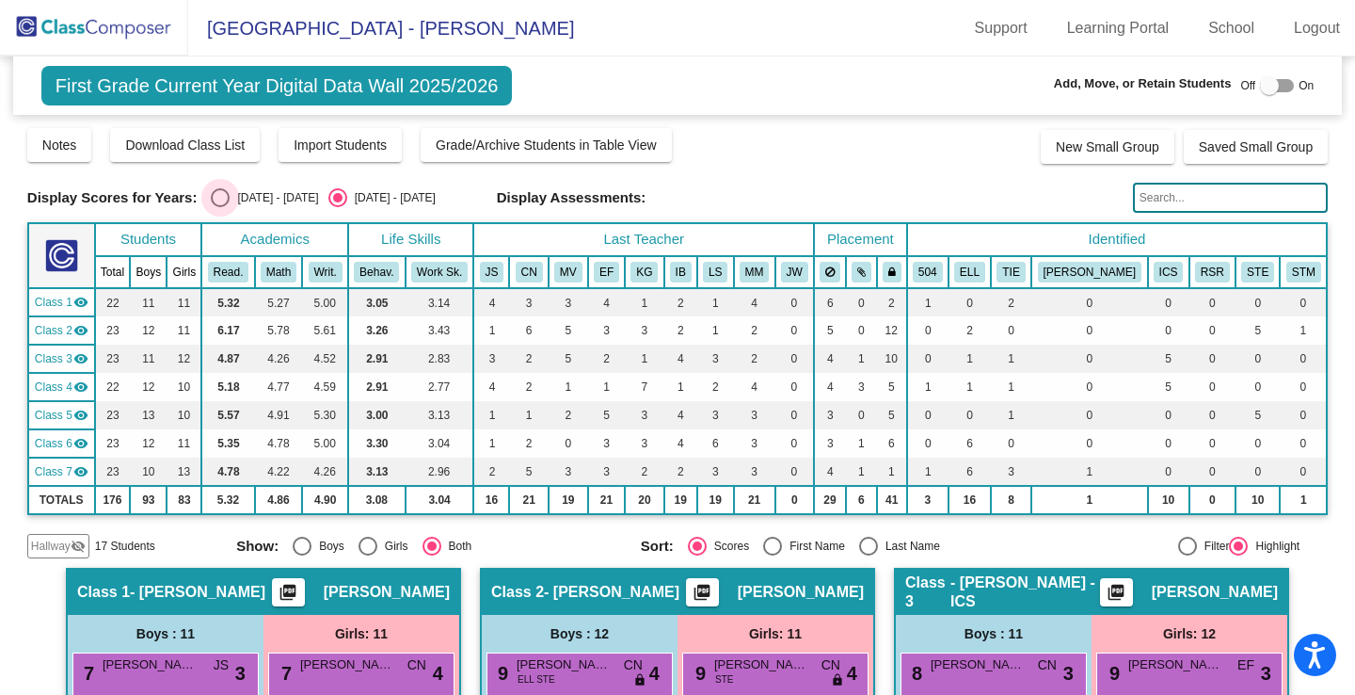
click at [223, 198] on div "Select an option" at bounding box center [220, 197] width 19 height 19
click at [220, 207] on input "[DATE] - [DATE]" at bounding box center [219, 207] width 1 height 1
radio input "true"
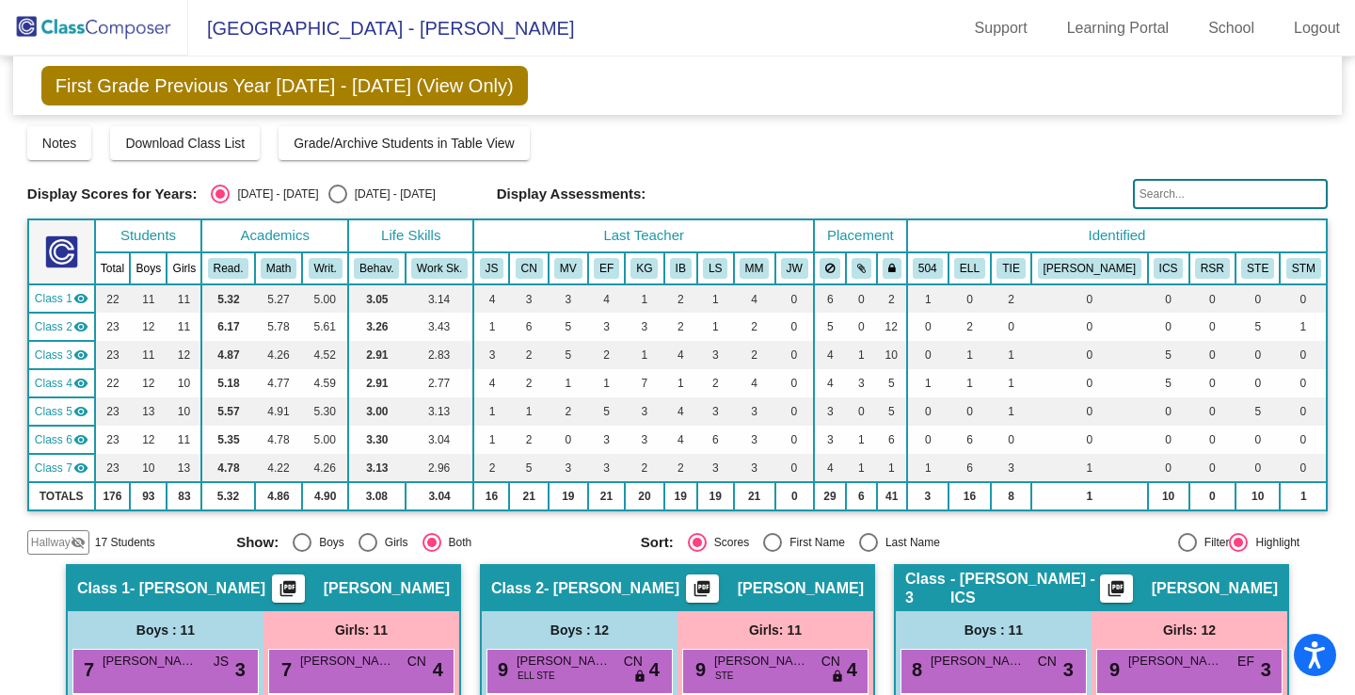
click at [328, 192] on div "Select an option" at bounding box center [337, 193] width 19 height 19
click at [337, 203] on input "[DATE] - [DATE]" at bounding box center [337, 203] width 1 height 1
radio input "true"
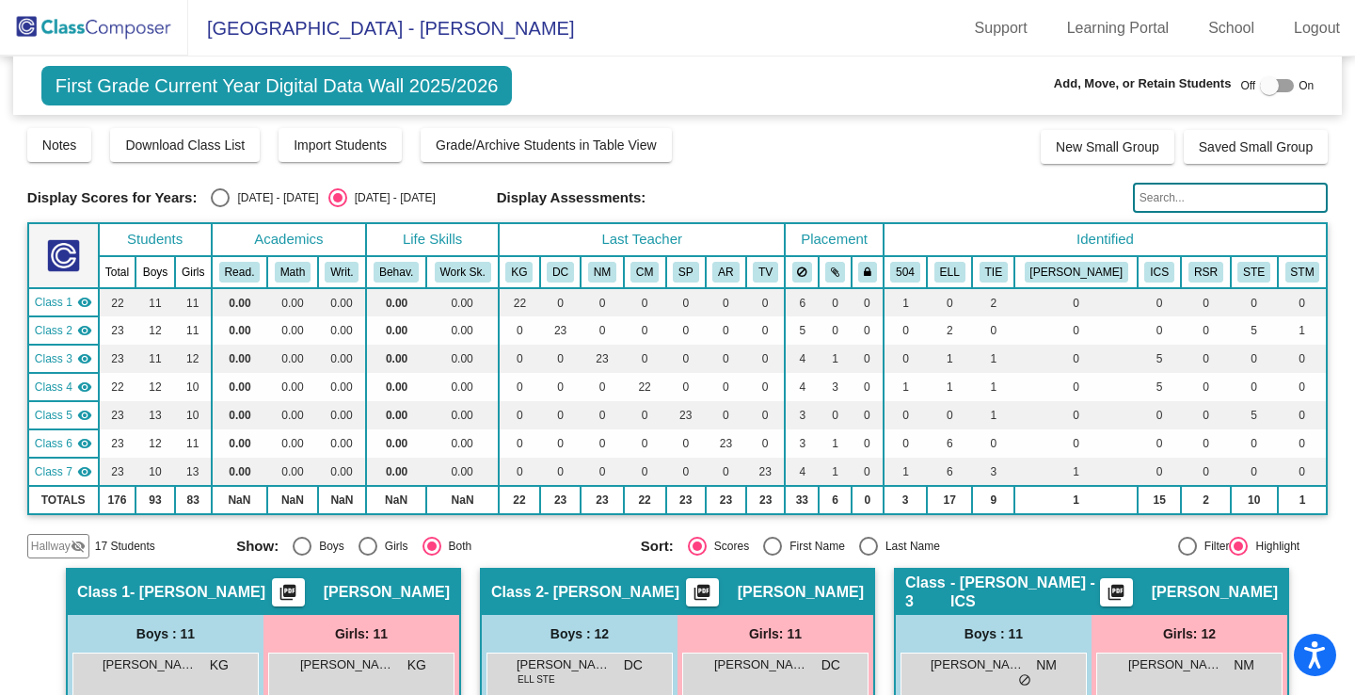
click at [222, 195] on div "Select an option" at bounding box center [220, 197] width 19 height 19
click at [220, 207] on input "[DATE] - [DATE]" at bounding box center [219, 207] width 1 height 1
radio input "true"
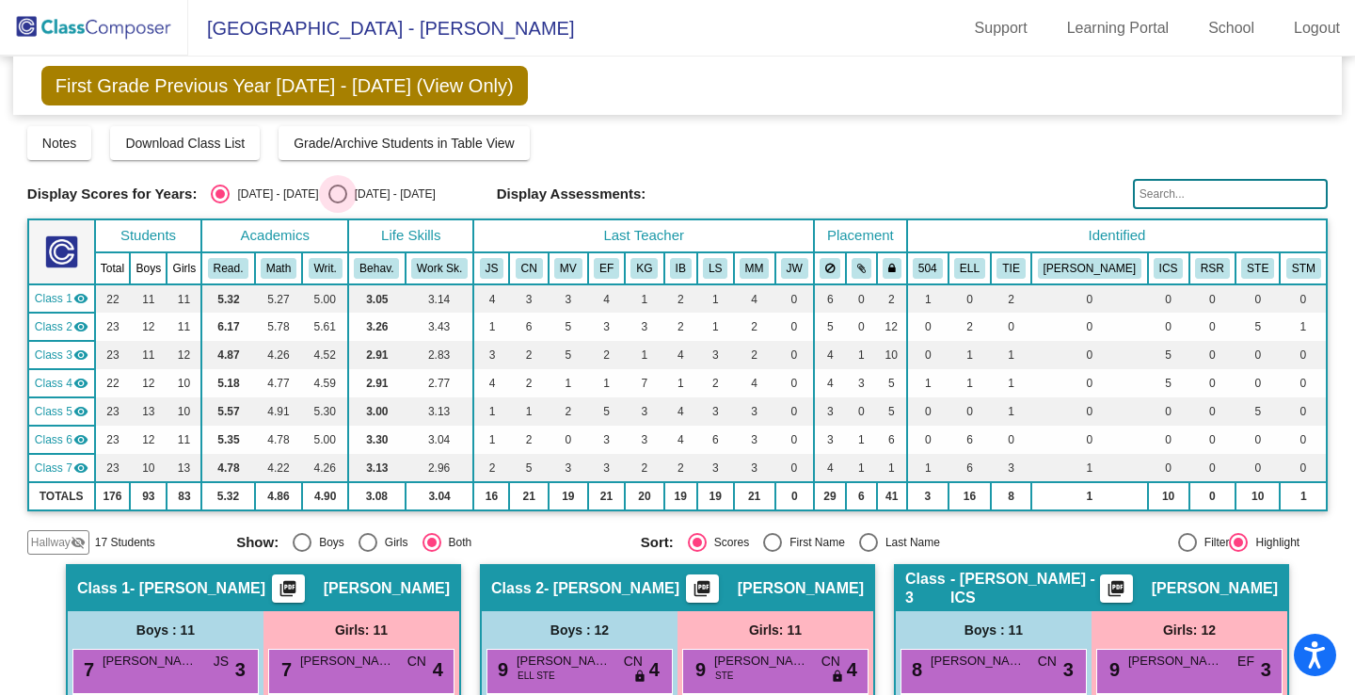
click at [328, 195] on div "Select an option" at bounding box center [337, 193] width 19 height 19
click at [337, 203] on input "[DATE] - [DATE]" at bounding box center [337, 203] width 1 height 1
radio input "true"
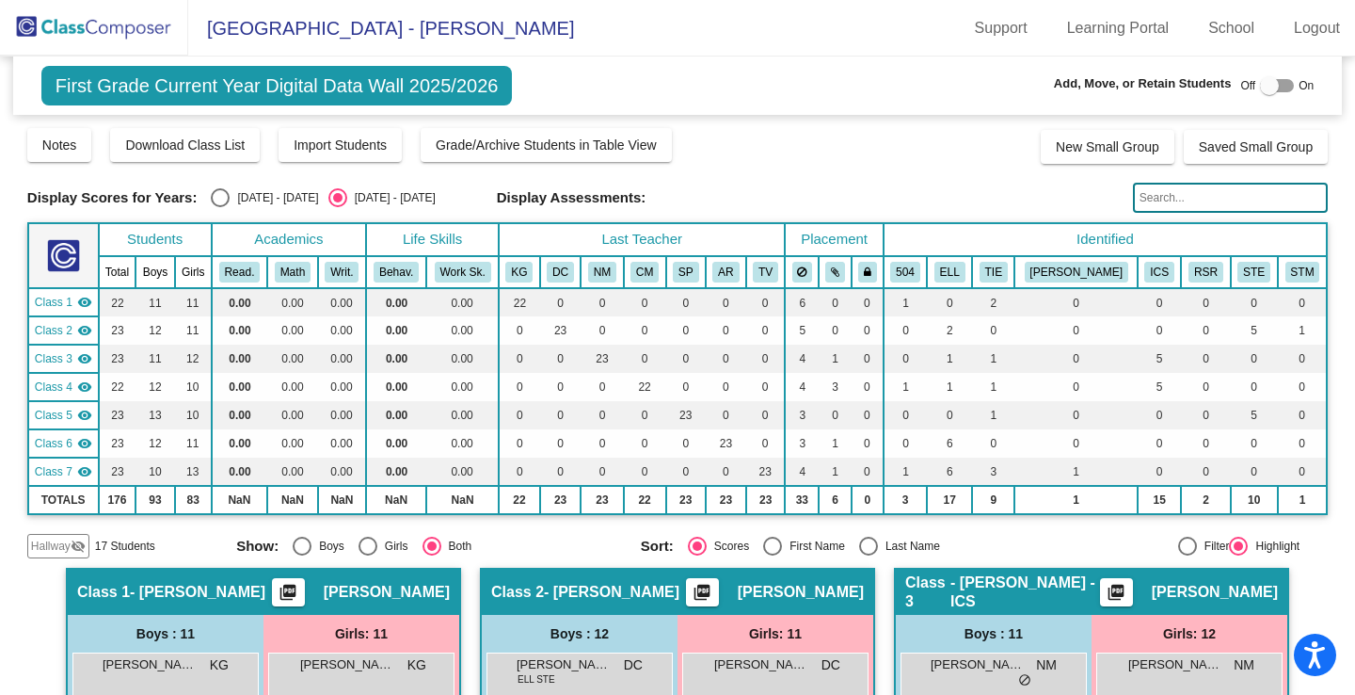
click at [220, 199] on div "Select an option" at bounding box center [220, 197] width 19 height 19
click at [220, 207] on input "[DATE] - [DATE]" at bounding box center [219, 207] width 1 height 1
radio input "true"
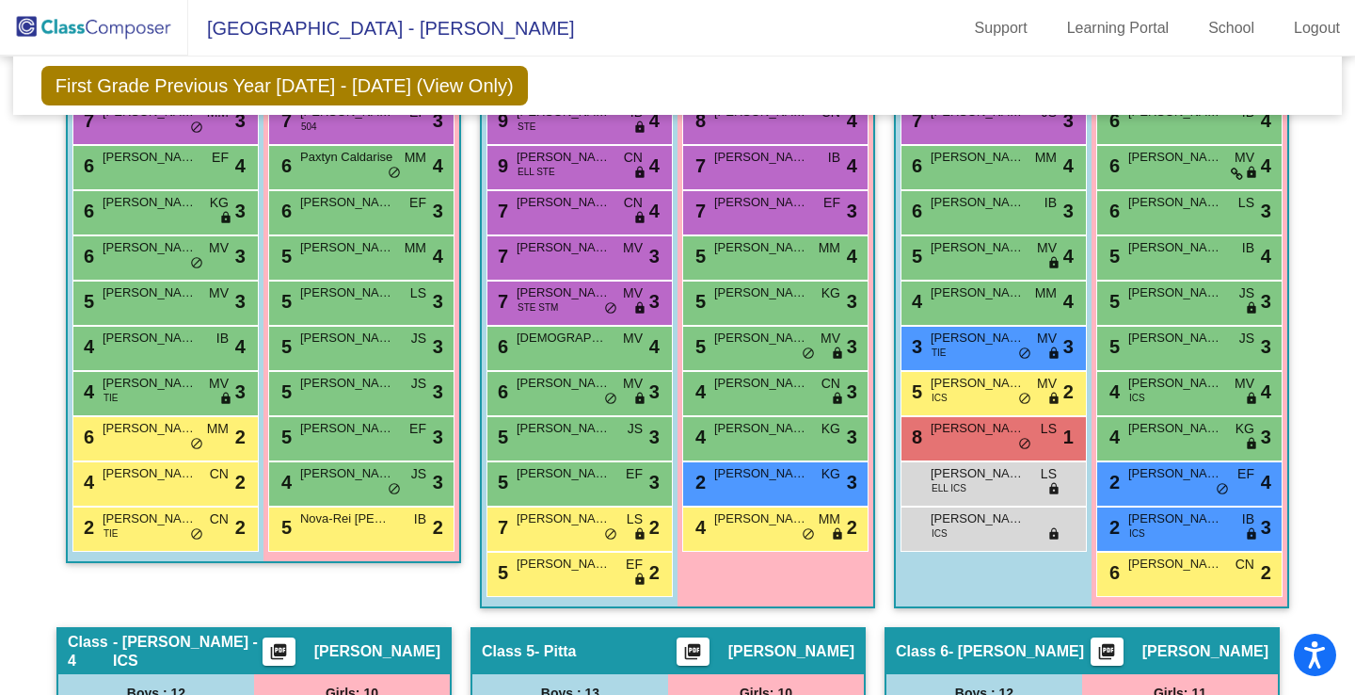
scroll to position [587, 0]
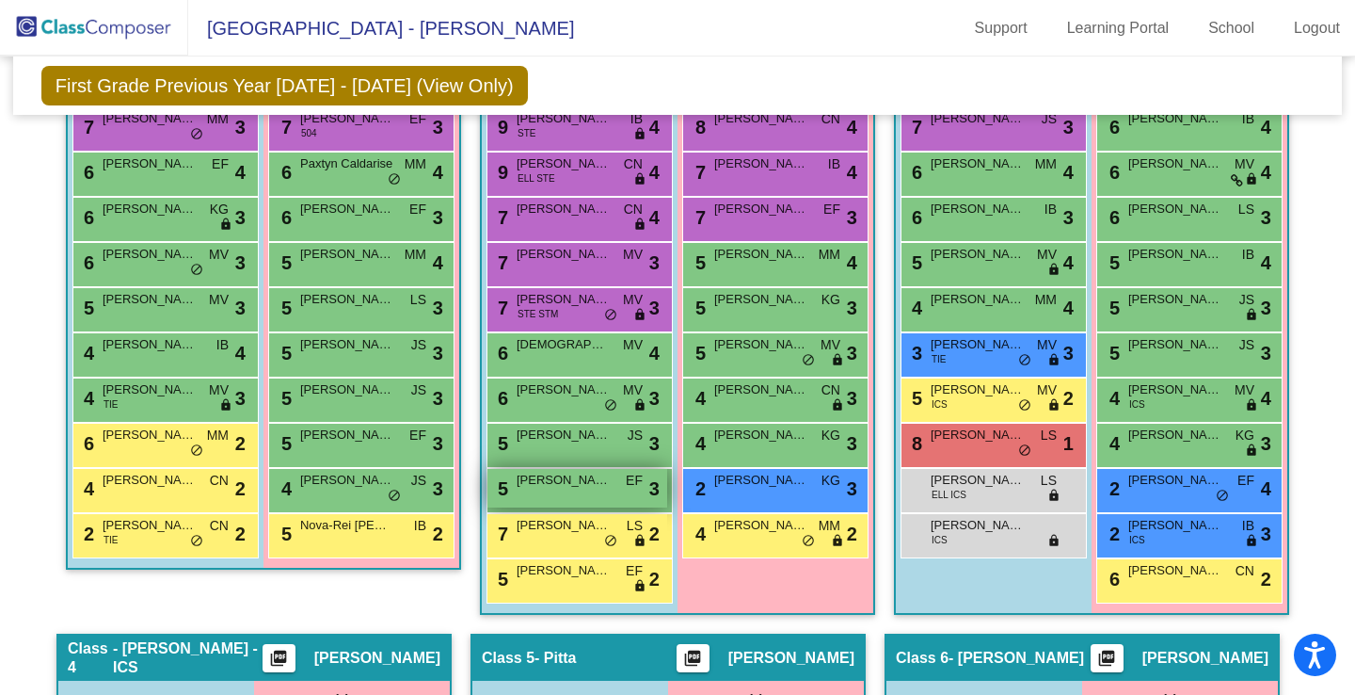
click at [576, 495] on div "5 [PERSON_NAME] EF lock do_not_disturb_alt 3" at bounding box center [577, 488] width 180 height 39
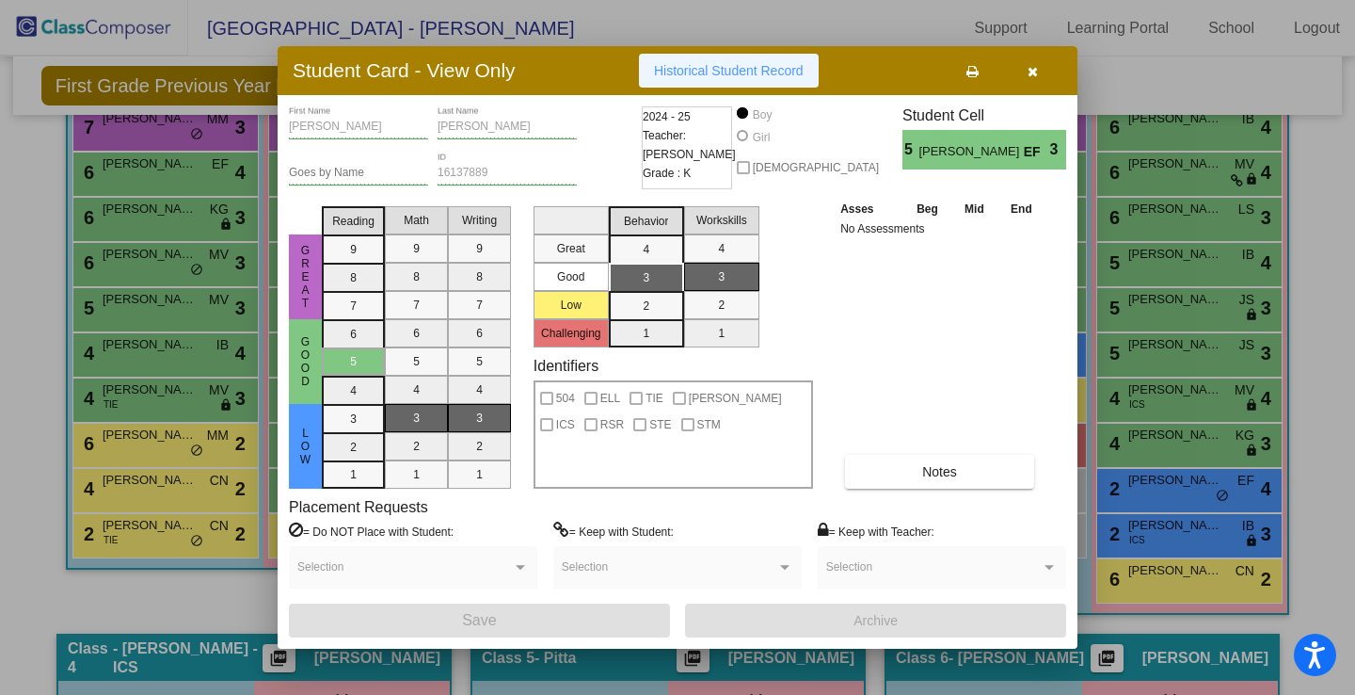
click at [730, 69] on span "Historical Student Record" at bounding box center [729, 70] width 150 height 15
click at [1040, 67] on button "button" at bounding box center [1032, 71] width 60 height 34
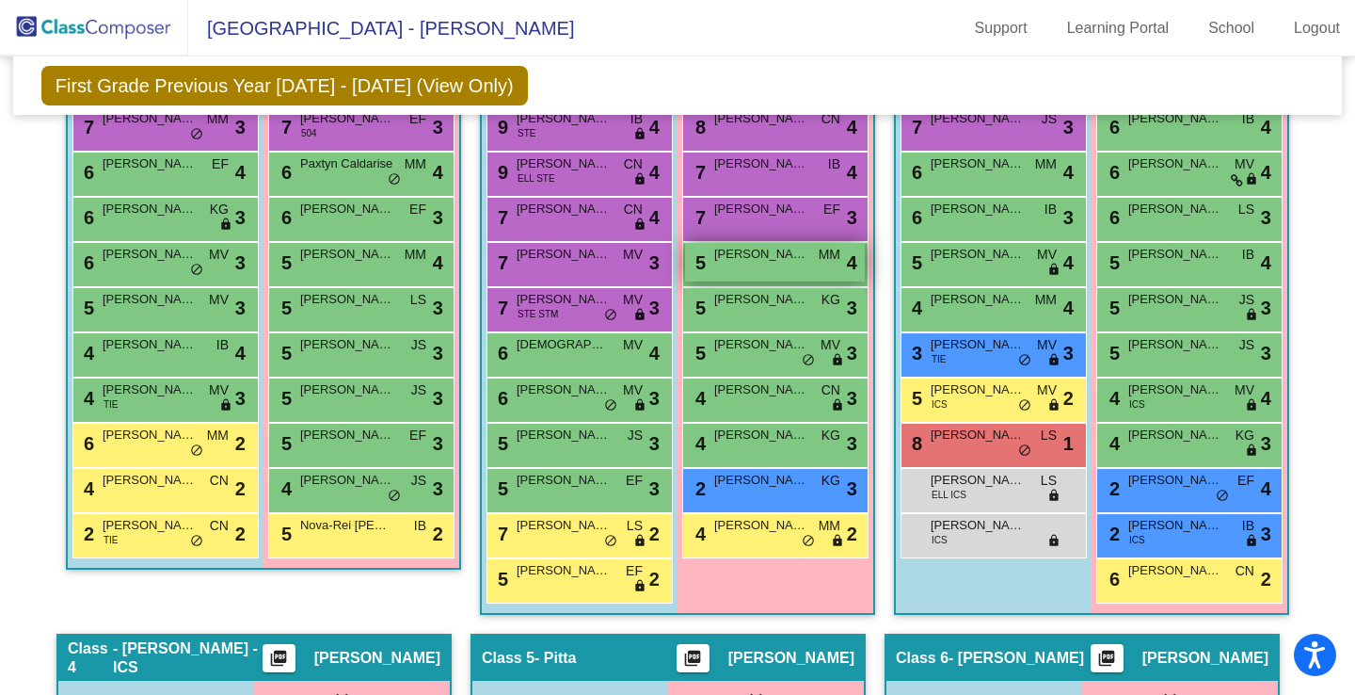
click at [789, 278] on div "5 [PERSON_NAME] MM lock do_not_disturb_alt 4" at bounding box center [775, 262] width 180 height 39
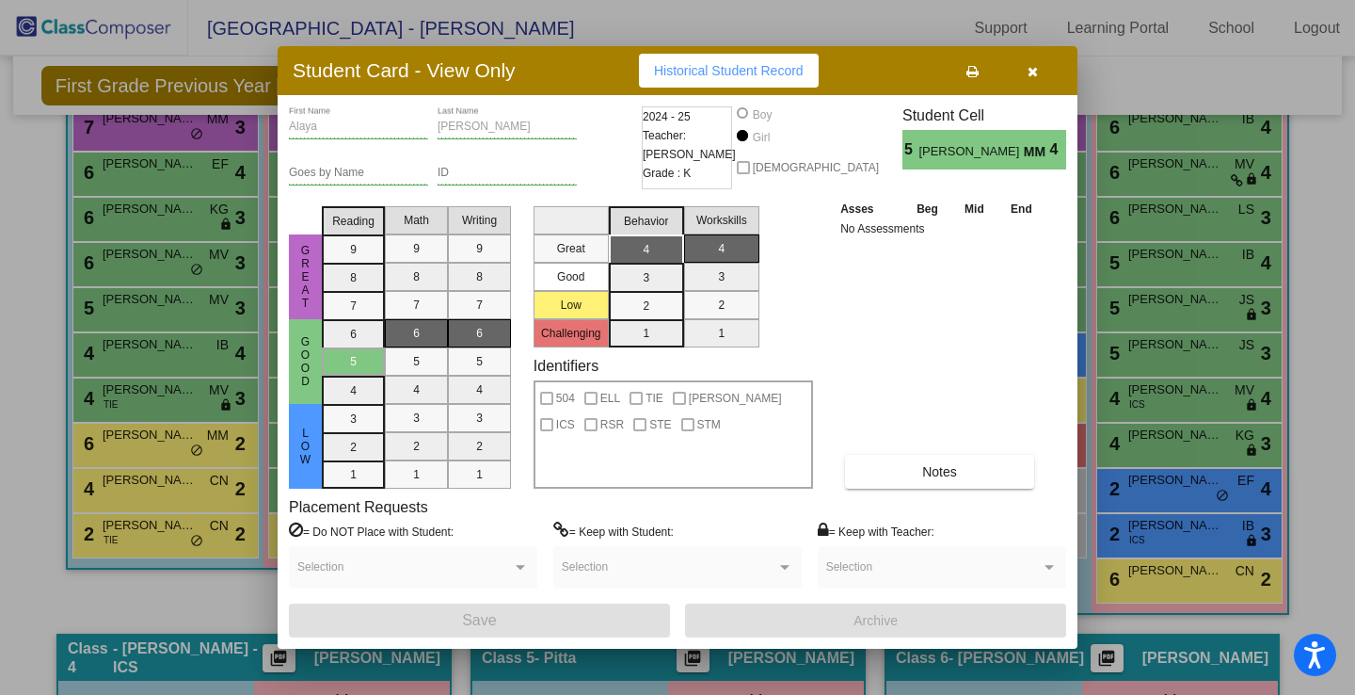
click at [709, 67] on span "Historical Student Record" at bounding box center [729, 70] width 150 height 15
click at [1035, 63] on span "button" at bounding box center [1033, 70] width 10 height 15
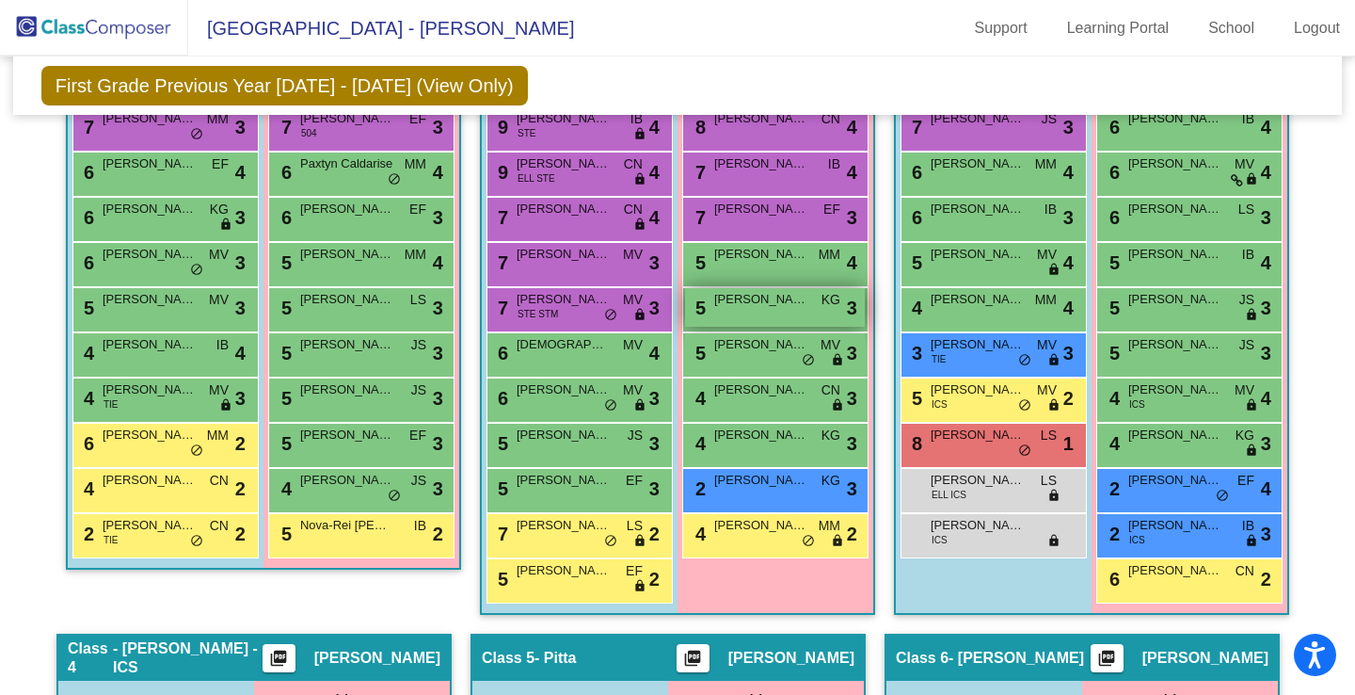
click at [754, 301] on span "[PERSON_NAME]" at bounding box center [761, 299] width 94 height 19
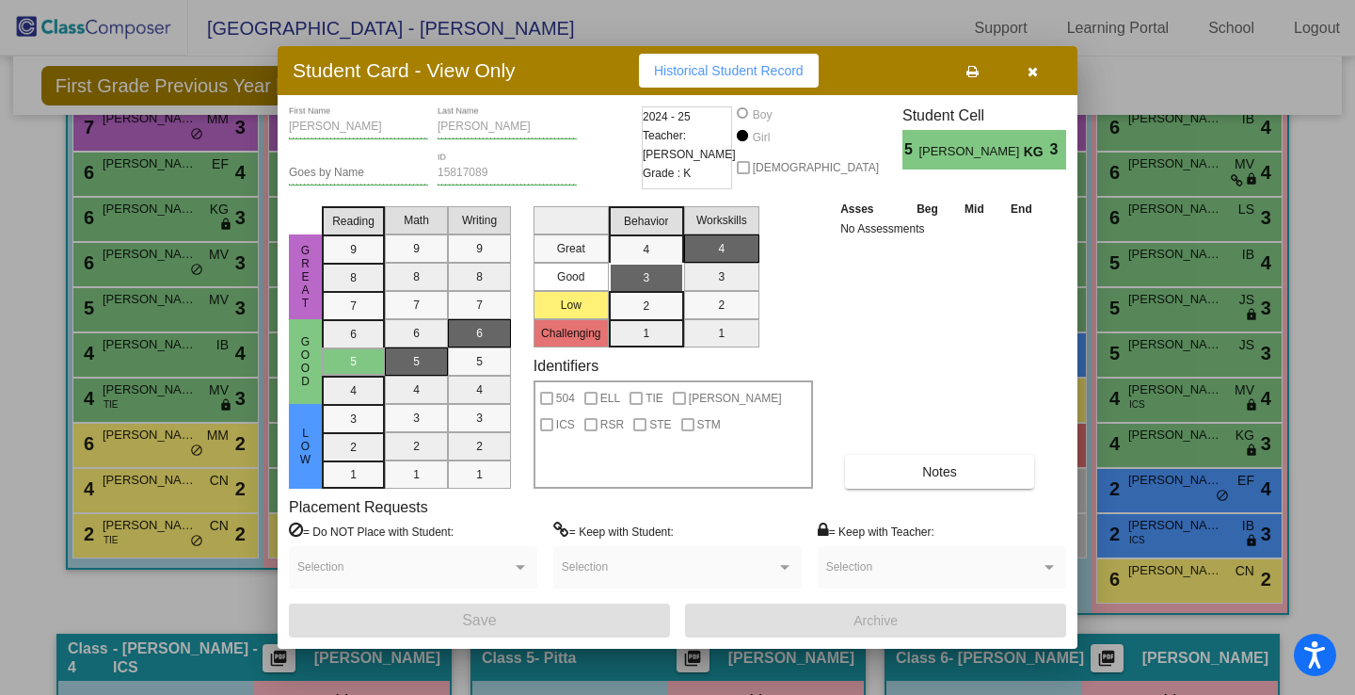
click at [766, 70] on span "Historical Student Record" at bounding box center [729, 70] width 150 height 15
click at [1030, 69] on icon "button" at bounding box center [1033, 71] width 10 height 13
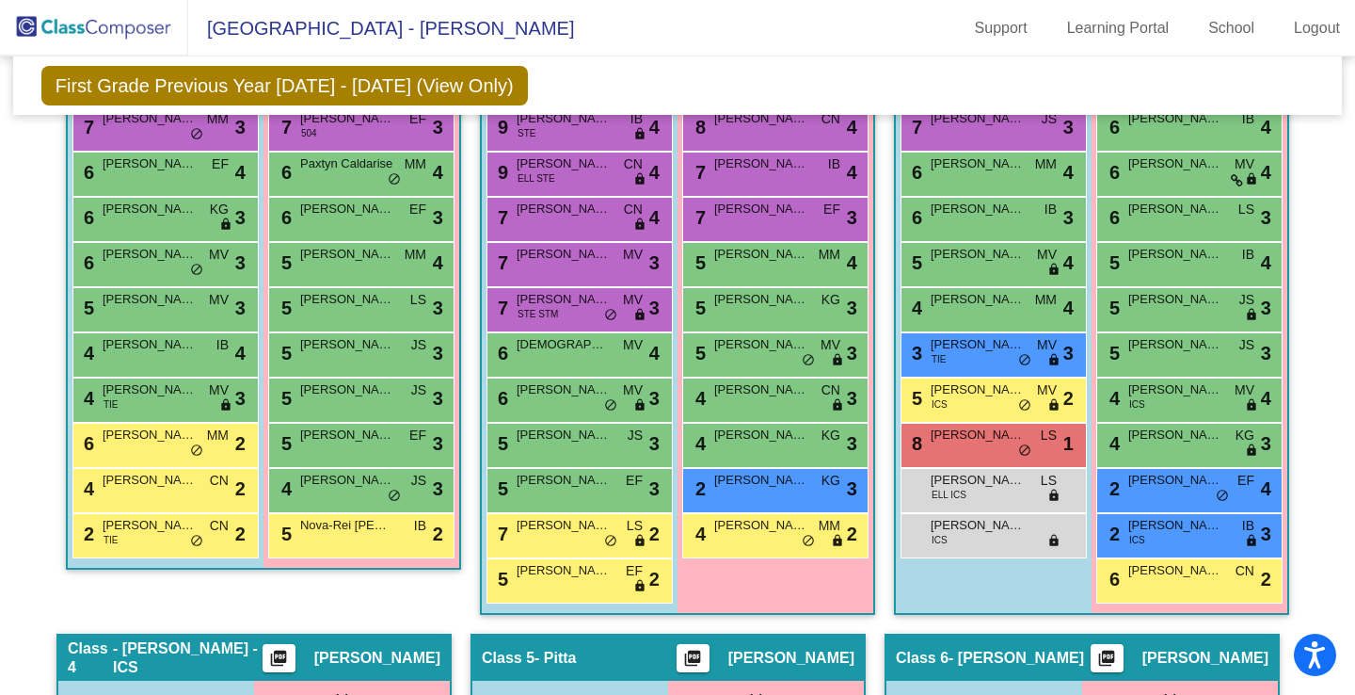
click at [1354, 348] on mat-sidenav-content "First Grade Previous Year [DATE] - [DATE] (View Only) Add, Move, or Retain Stud…" at bounding box center [677, 375] width 1355 height 638
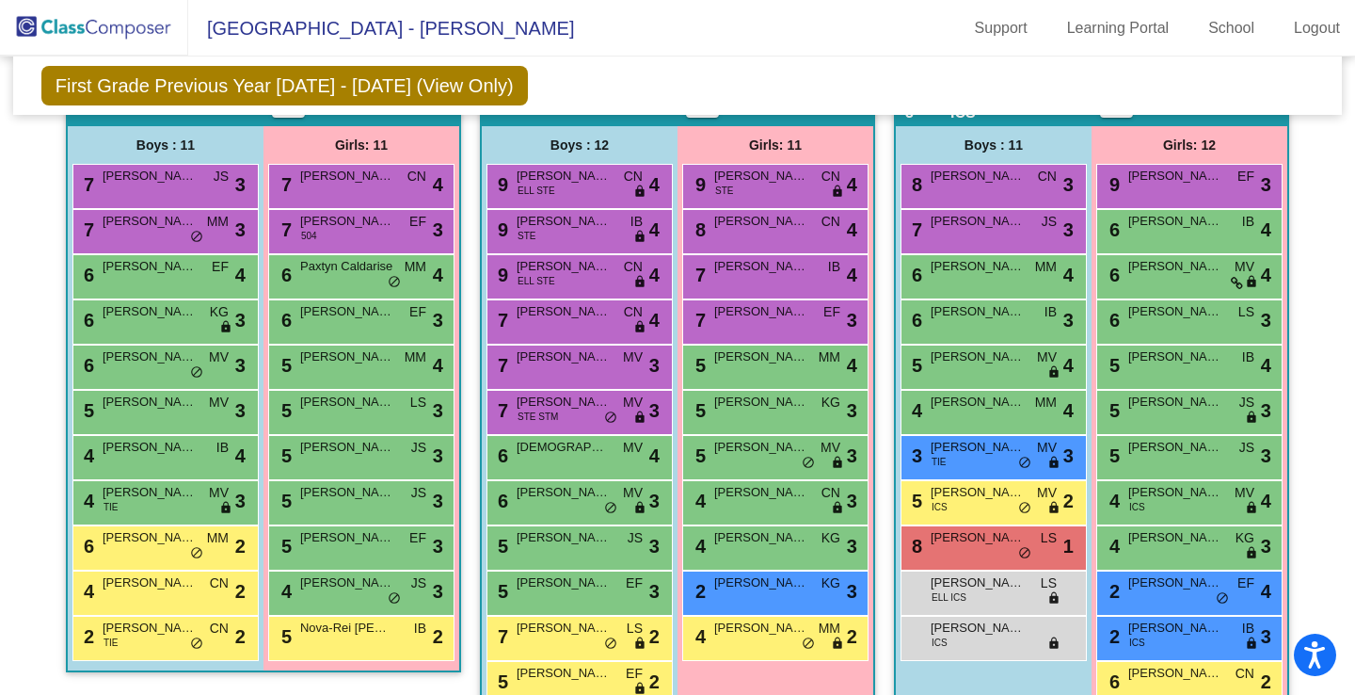
scroll to position [488, 0]
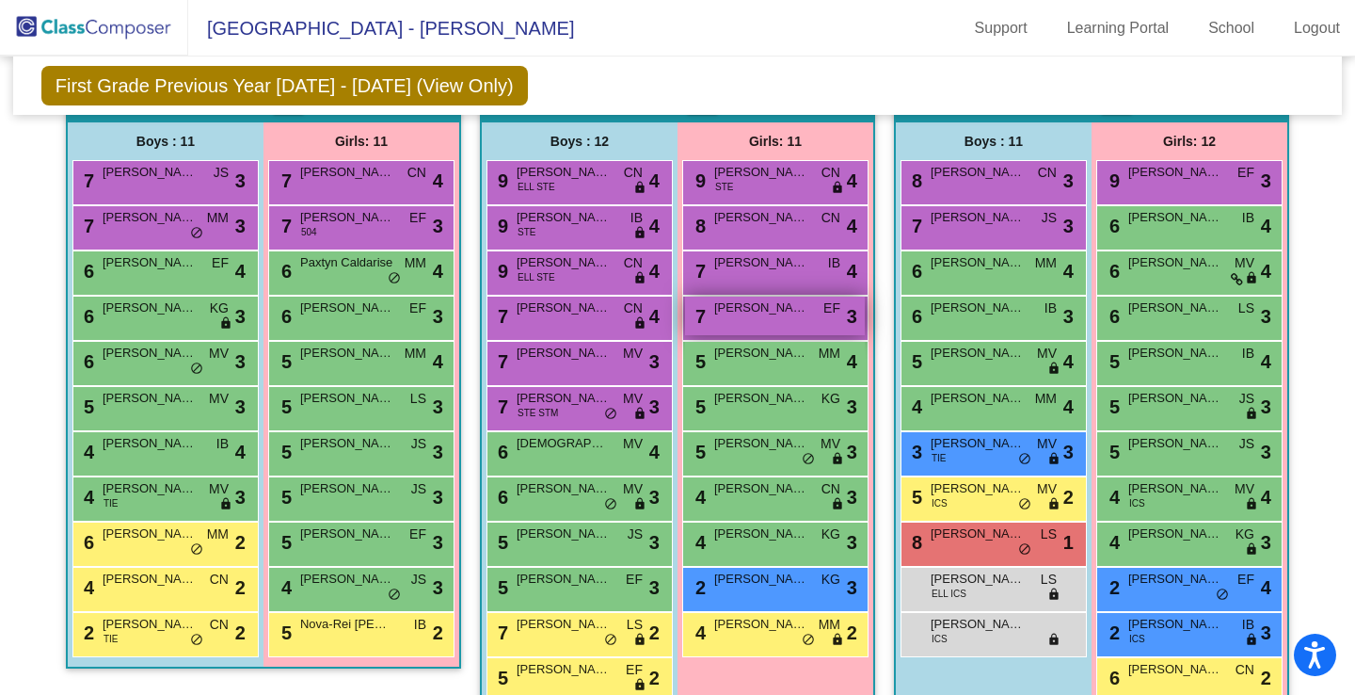
click at [767, 308] on span "[PERSON_NAME] Hope-[PERSON_NAME]" at bounding box center [761, 307] width 94 height 19
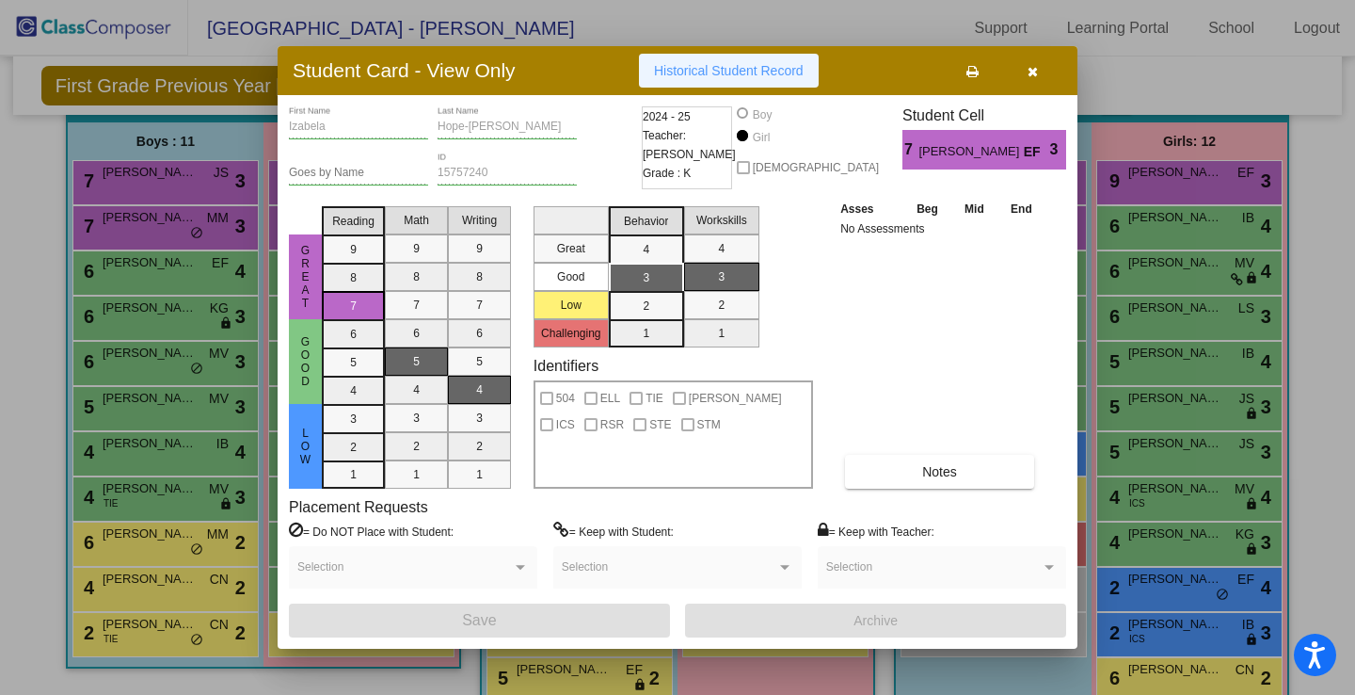
click at [753, 60] on button "Historical Student Record" at bounding box center [729, 71] width 180 height 34
click at [1037, 68] on button "button" at bounding box center [1032, 71] width 60 height 34
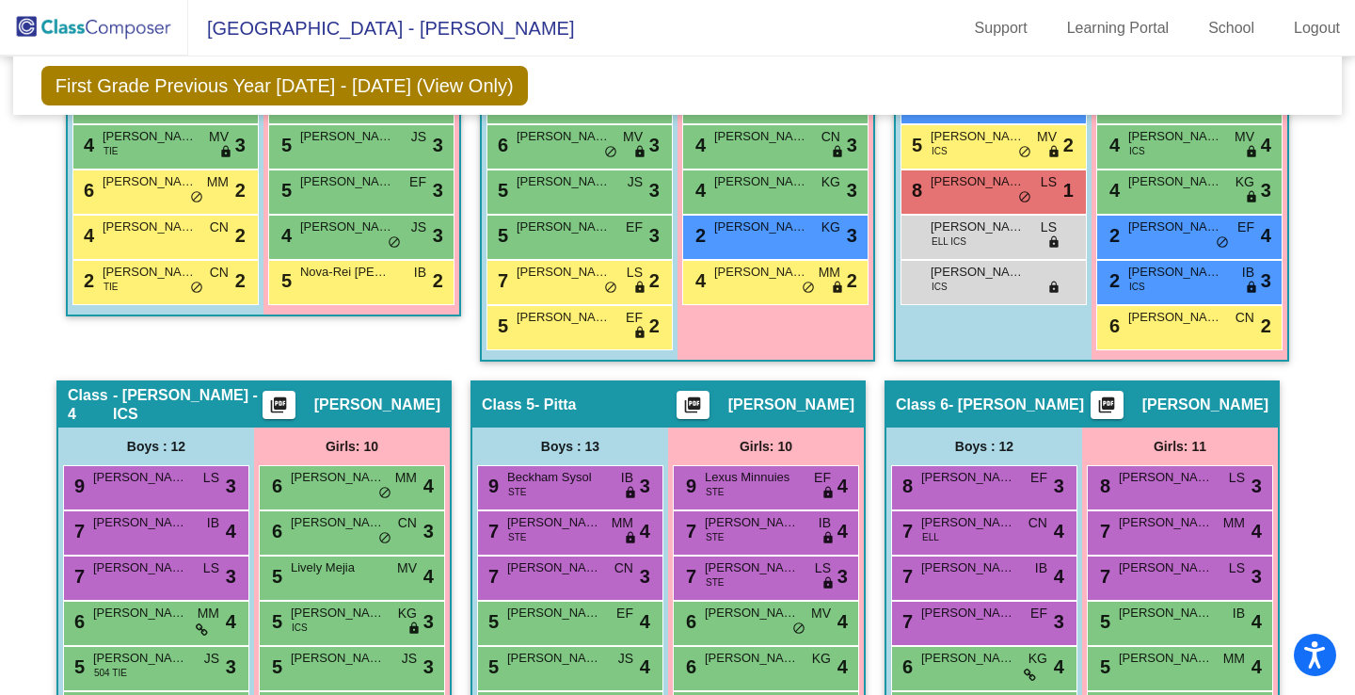
scroll to position [693, 0]
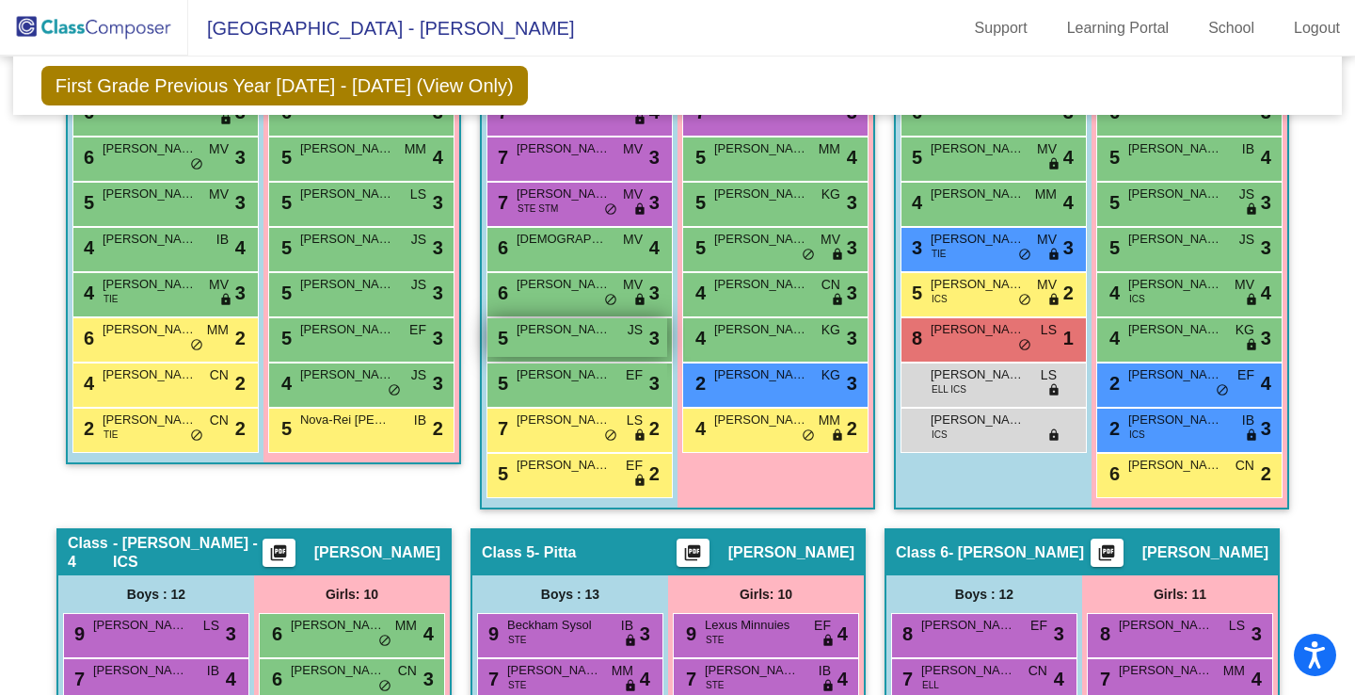
click at [606, 333] on div "5 [PERSON_NAME] JS lock do_not_disturb_alt 3" at bounding box center [577, 337] width 180 height 39
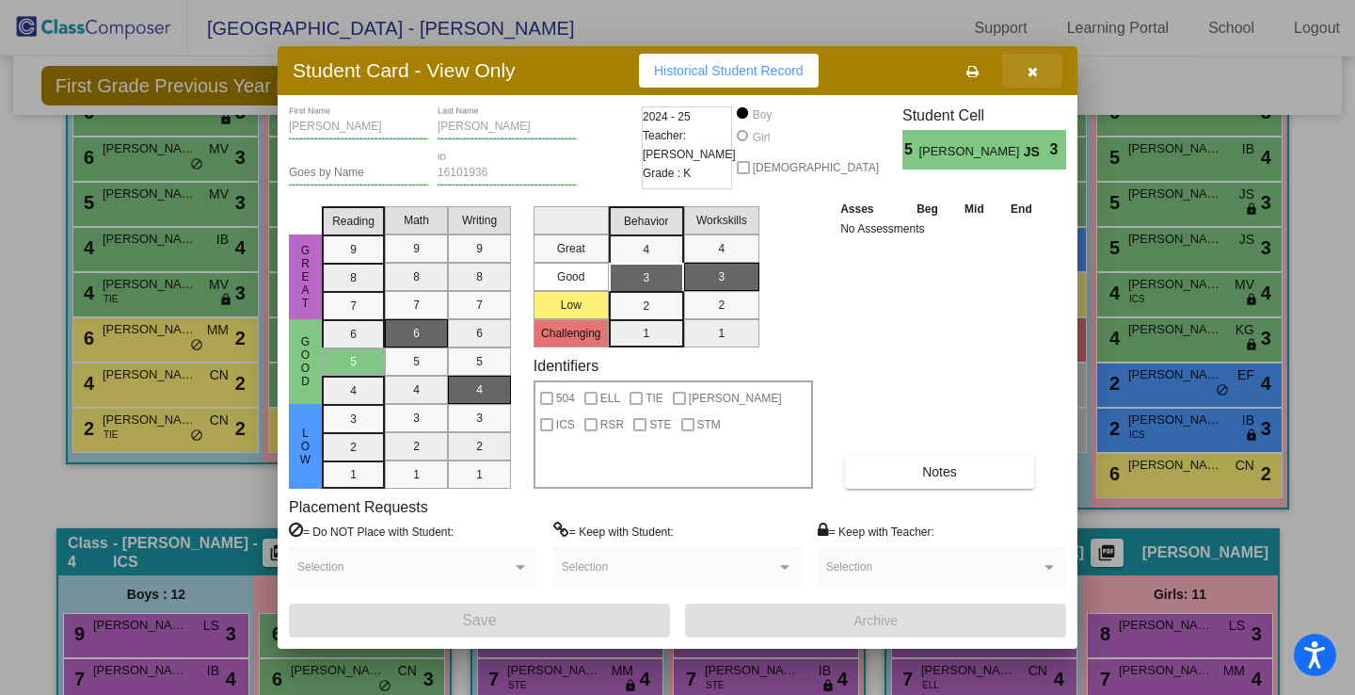
click at [1042, 70] on button "button" at bounding box center [1032, 71] width 60 height 34
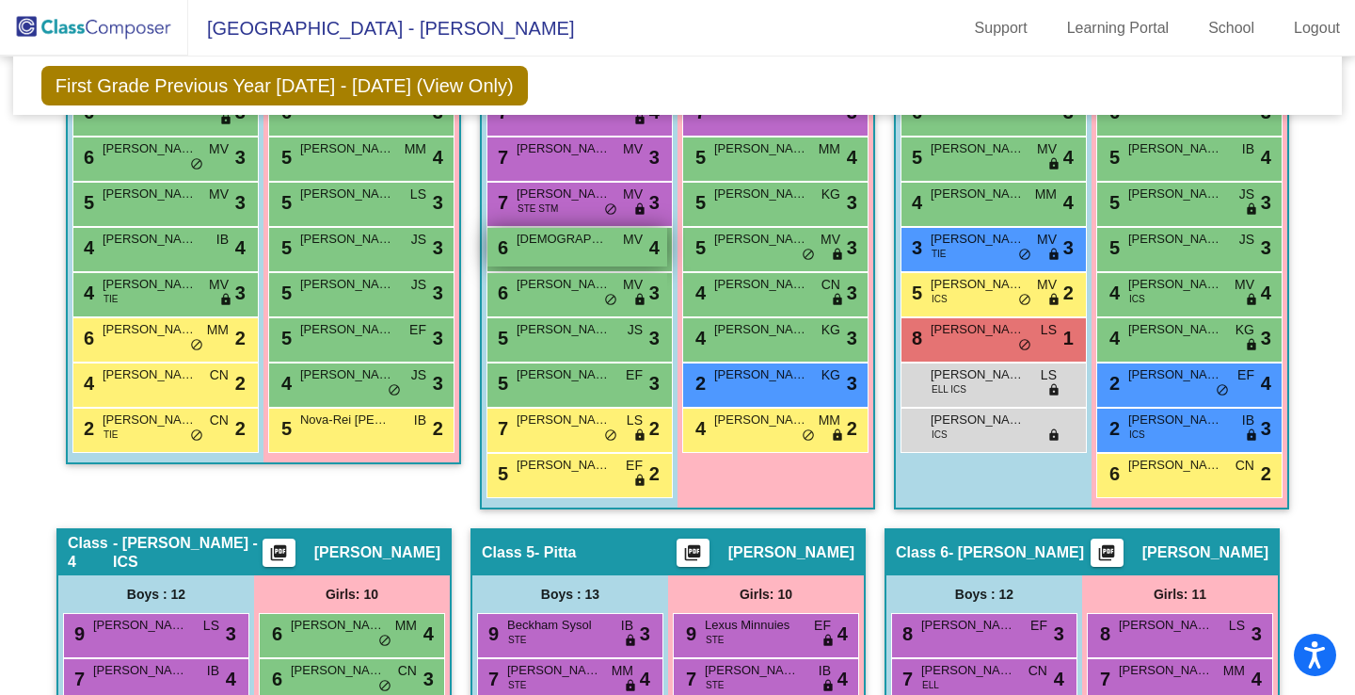
click at [550, 243] on span "[DEMOGRAPHIC_DATA][PERSON_NAME]" at bounding box center [564, 239] width 94 height 19
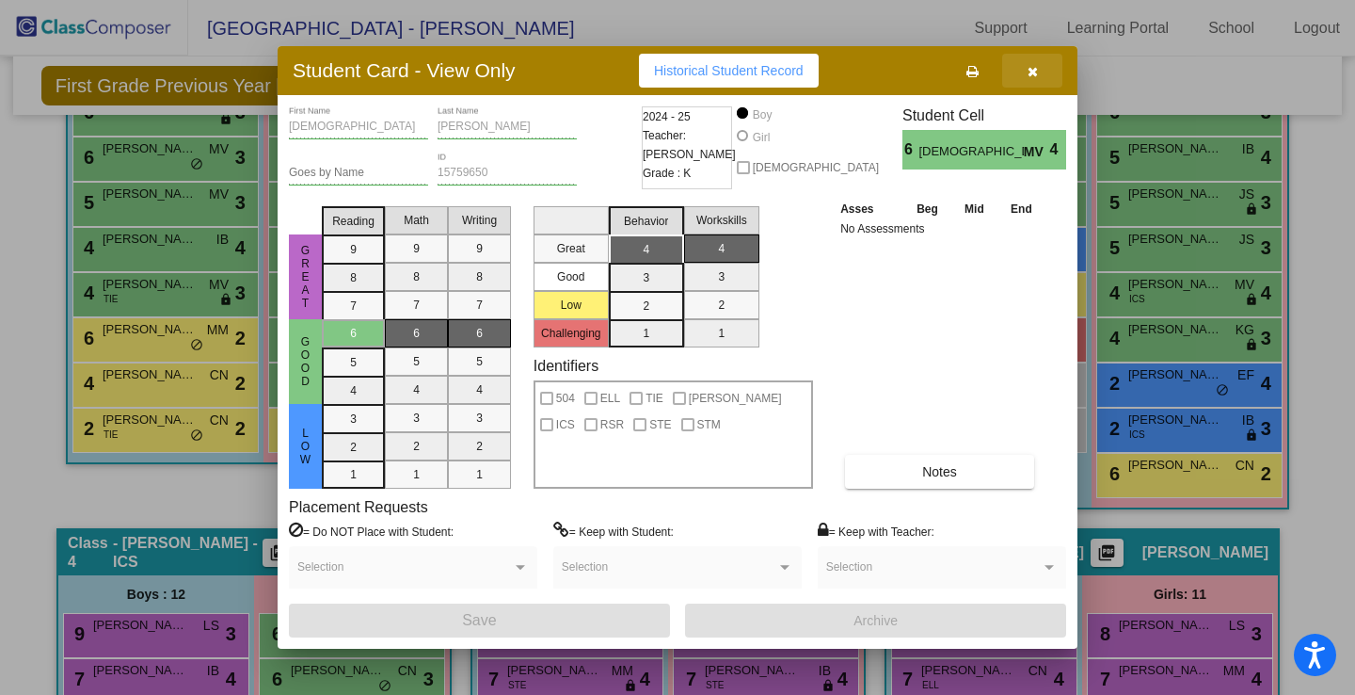
click at [1032, 68] on icon "button" at bounding box center [1033, 71] width 10 height 13
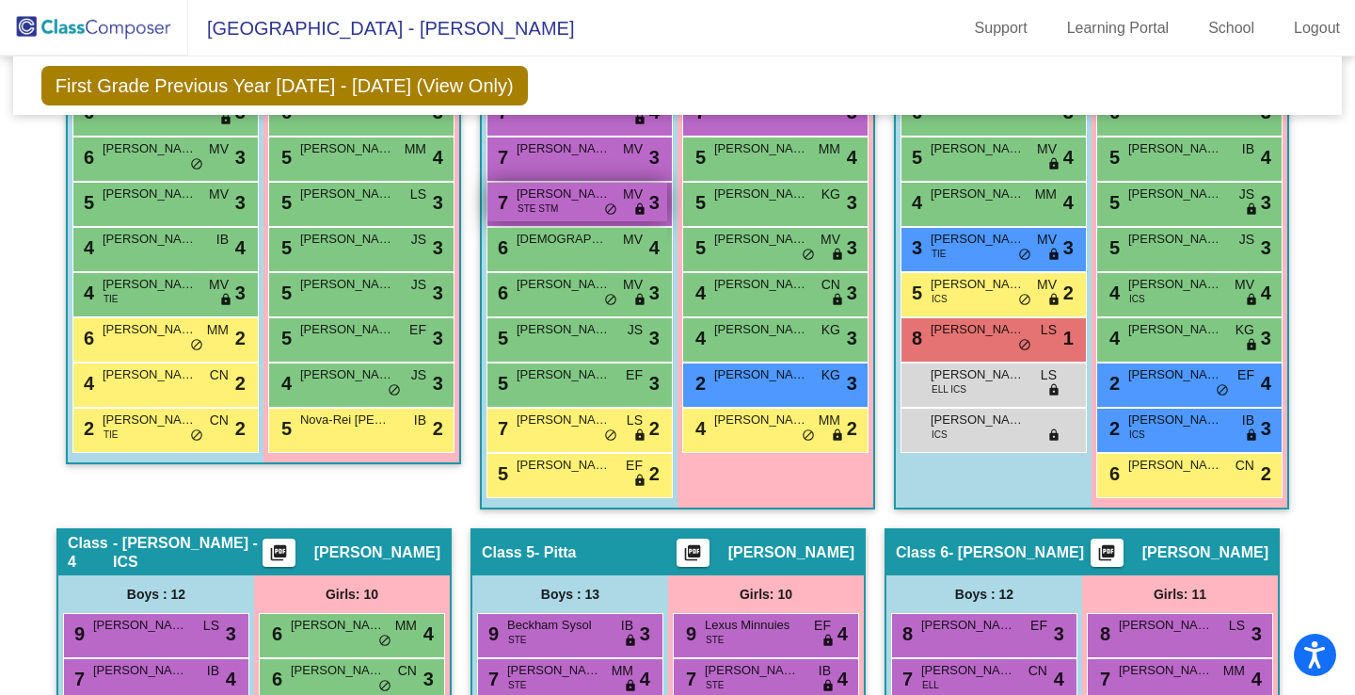
click at [589, 200] on span "[PERSON_NAME]" at bounding box center [564, 193] width 94 height 19
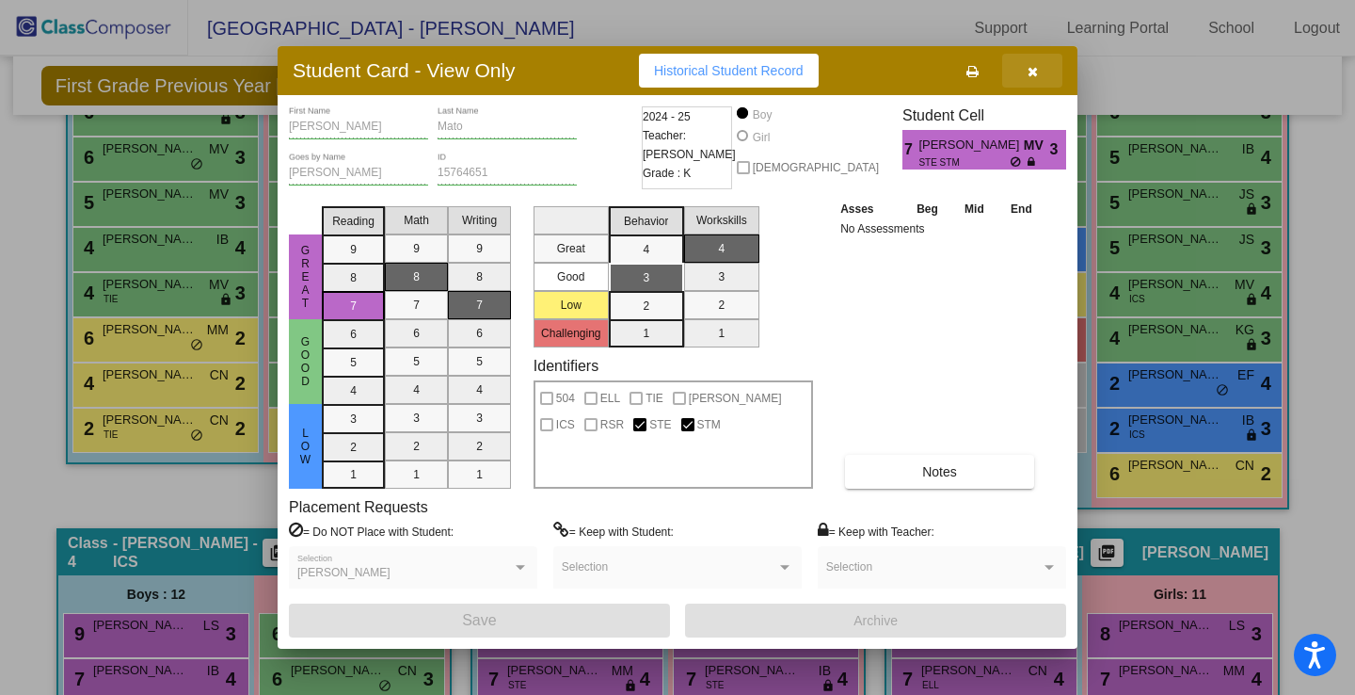
click at [1033, 65] on icon "button" at bounding box center [1033, 71] width 10 height 13
